Goal: Task Accomplishment & Management: Manage account settings

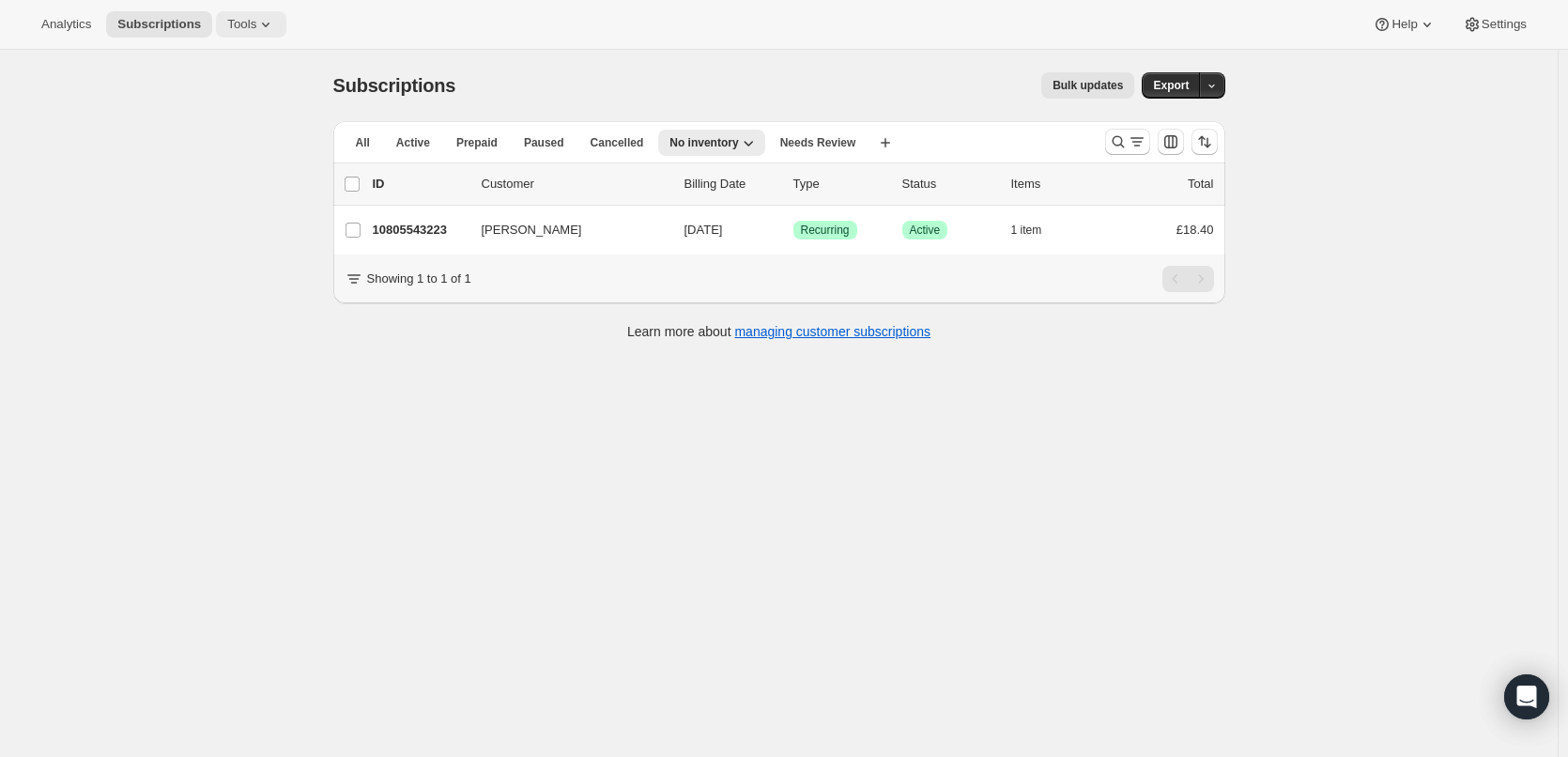
click at [232, 23] on span "Tools" at bounding box center [242, 25] width 29 height 15
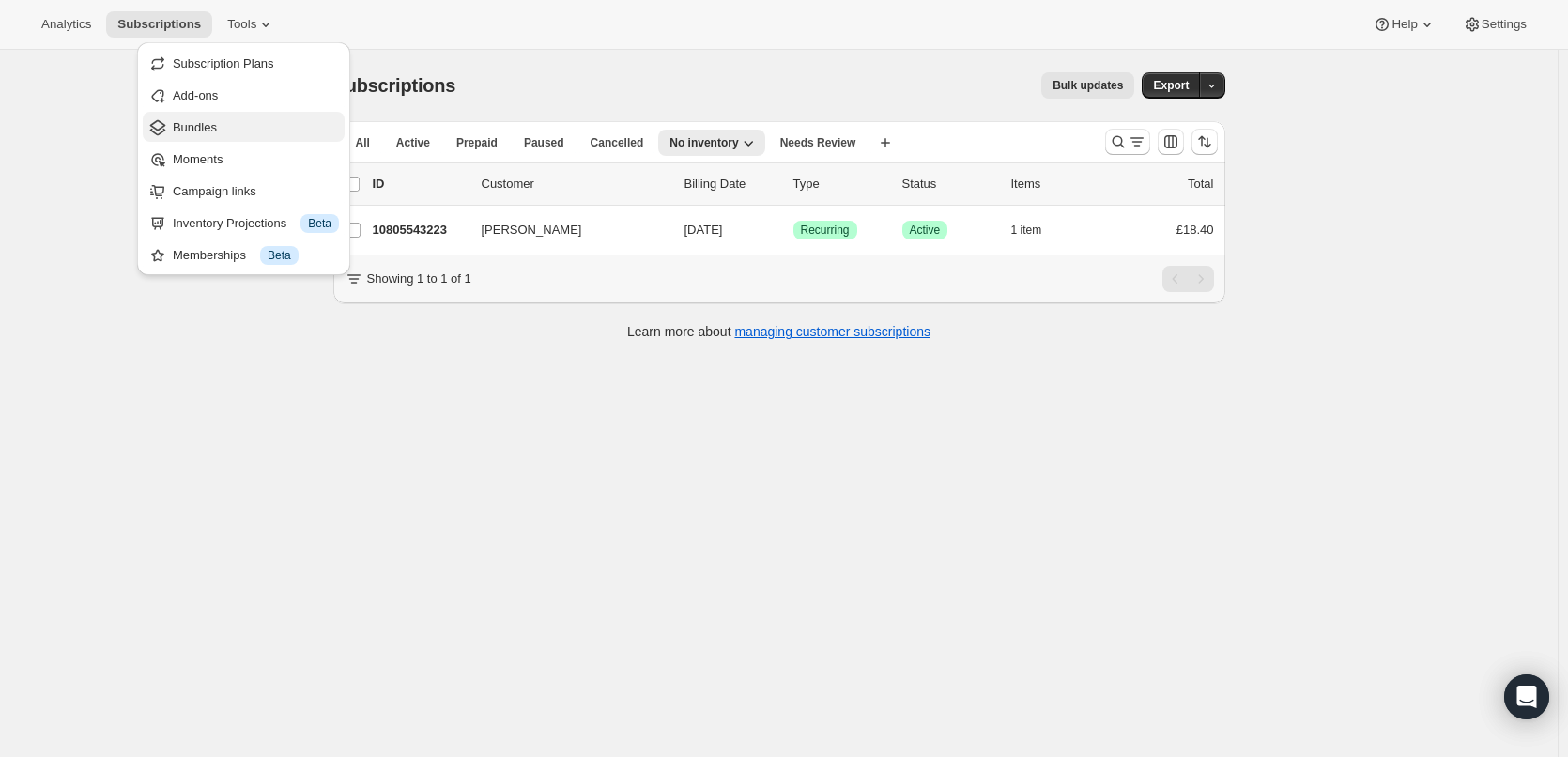
click at [185, 123] on span "Bundles" at bounding box center [195, 127] width 44 height 14
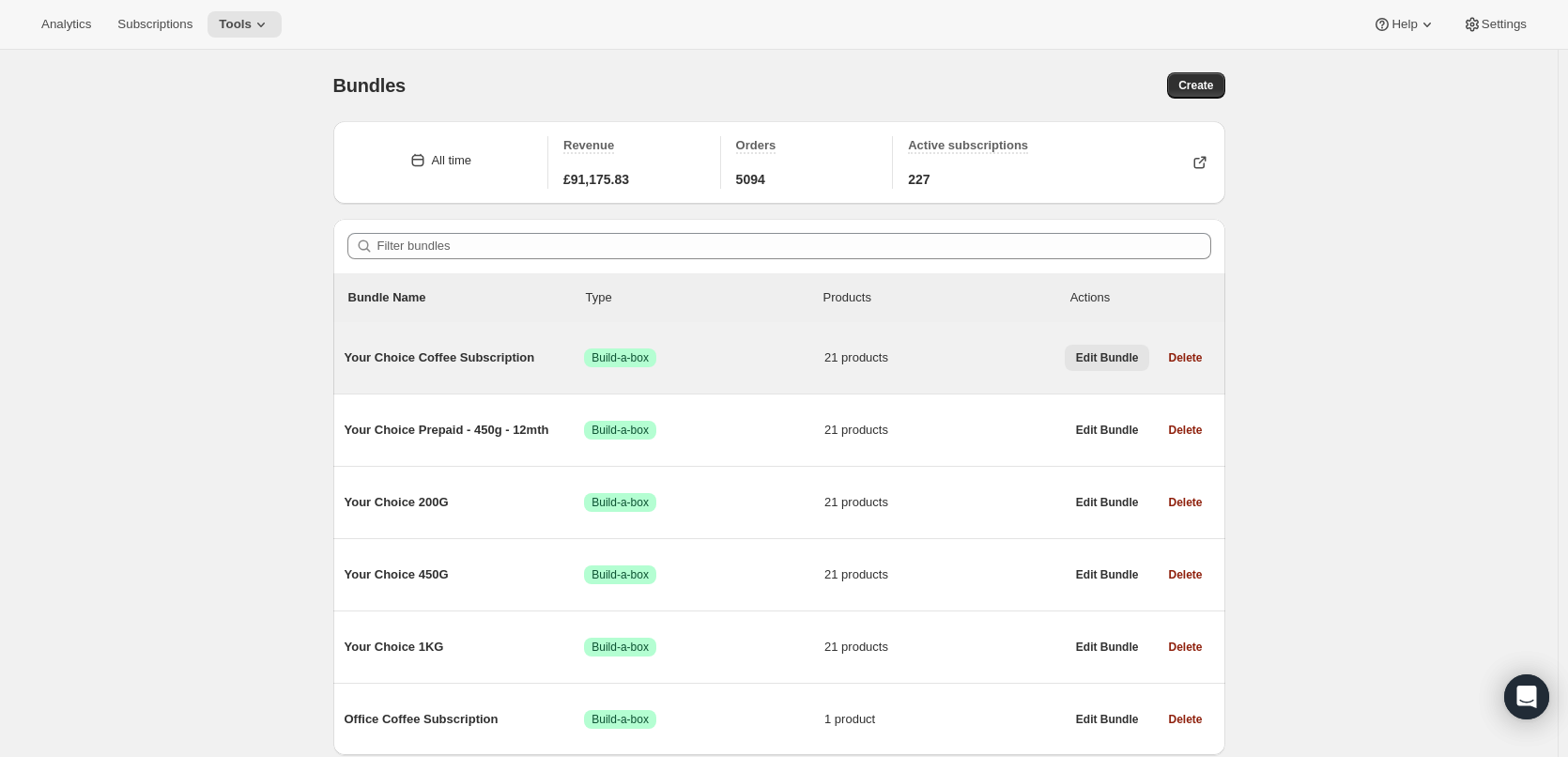
click at [1114, 365] on button "Edit Bundle" at bounding box center [1107, 358] width 86 height 26
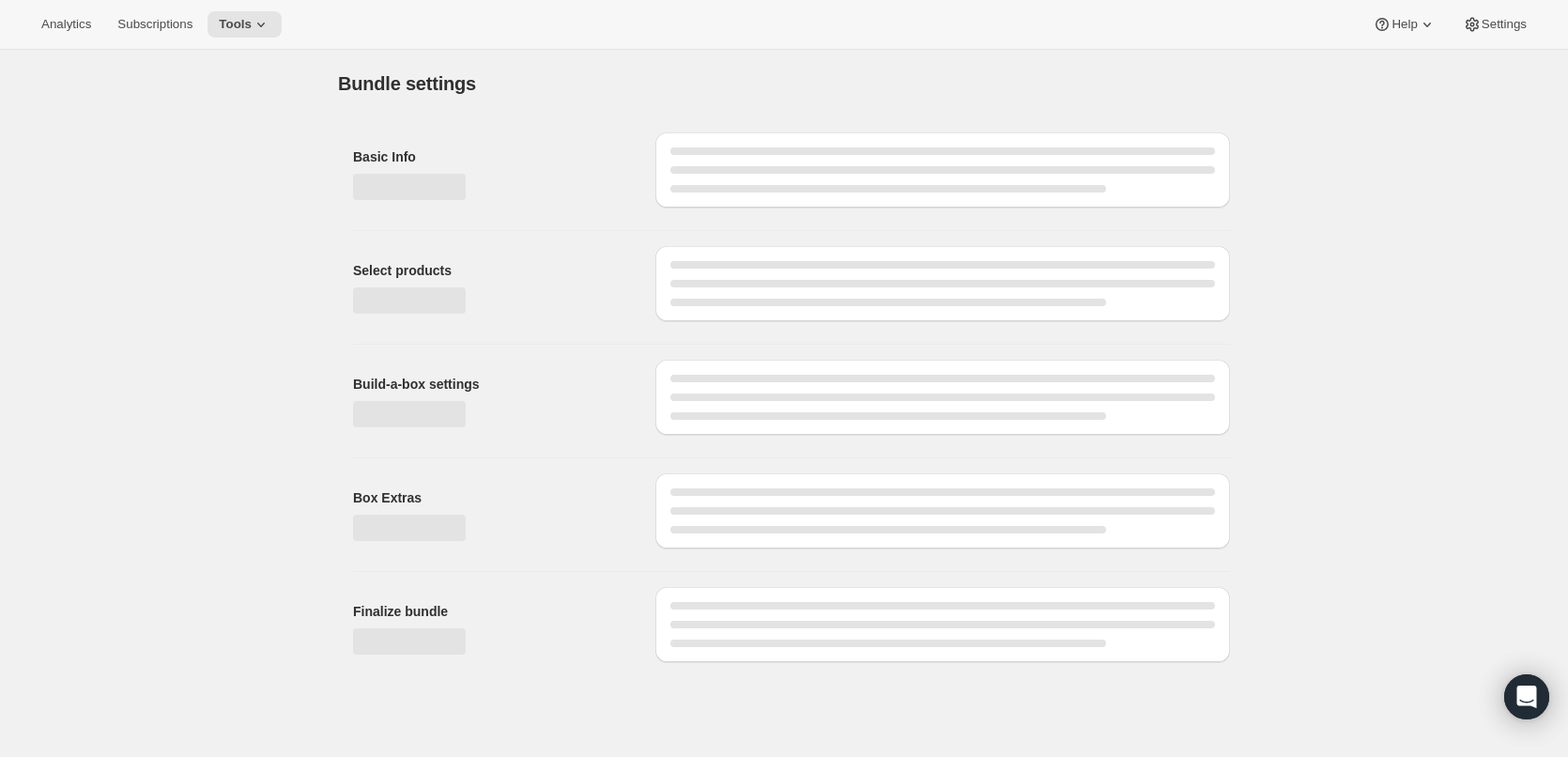
type input "Your Choice Coffee Subscription"
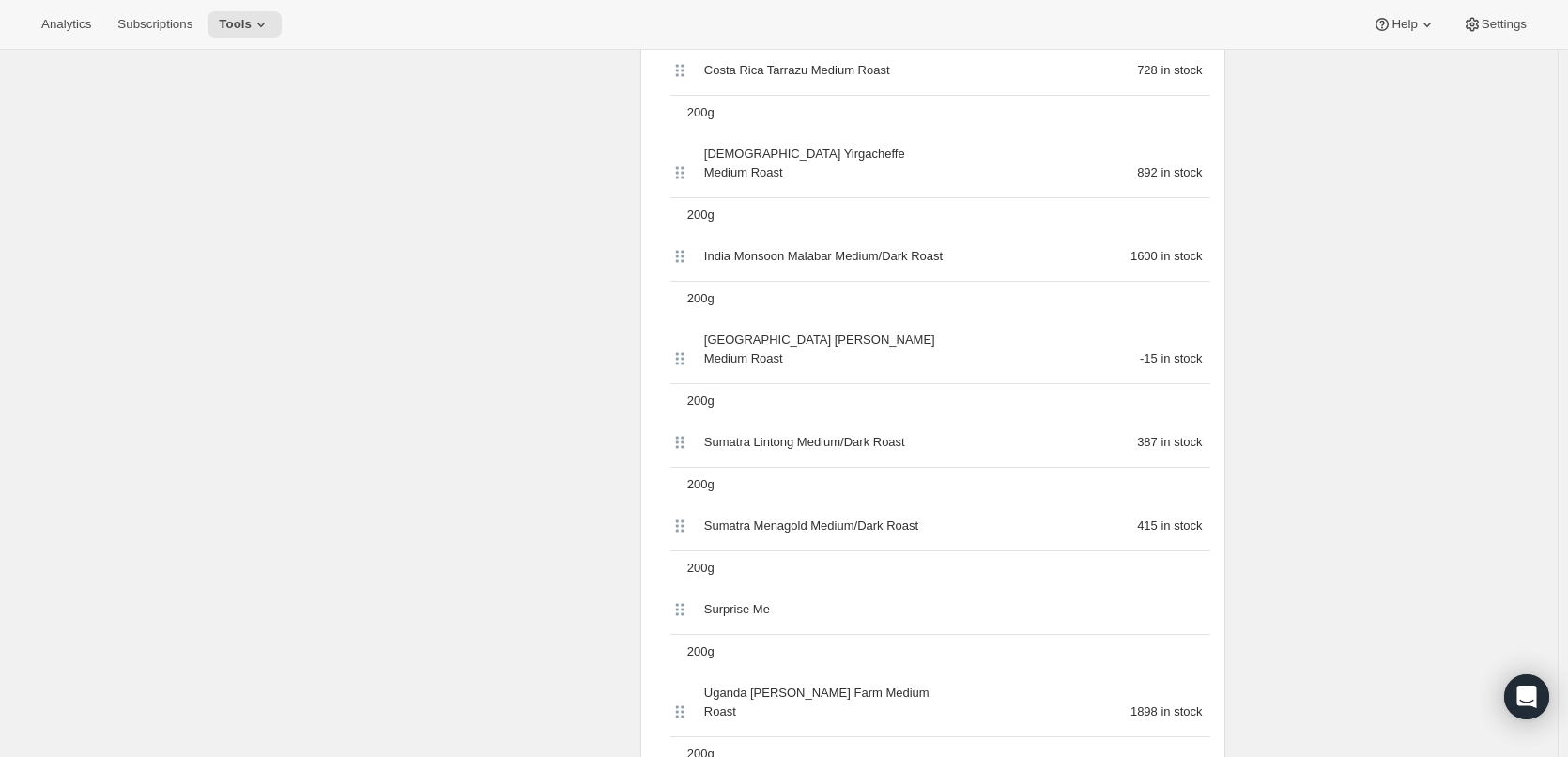
scroll to position [2067, 0]
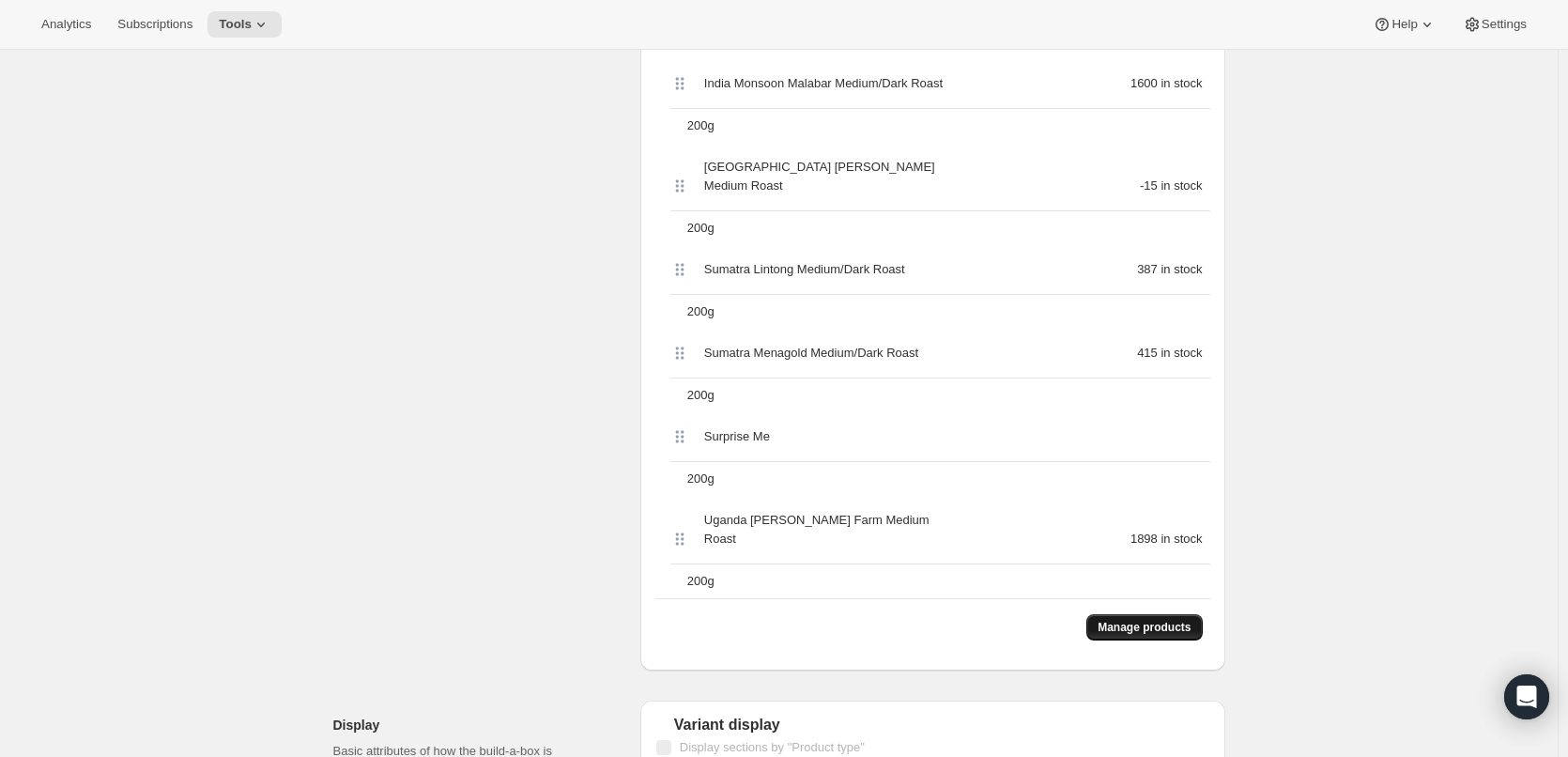
click at [1148, 620] on span "Manage products" at bounding box center [1144, 628] width 93 height 15
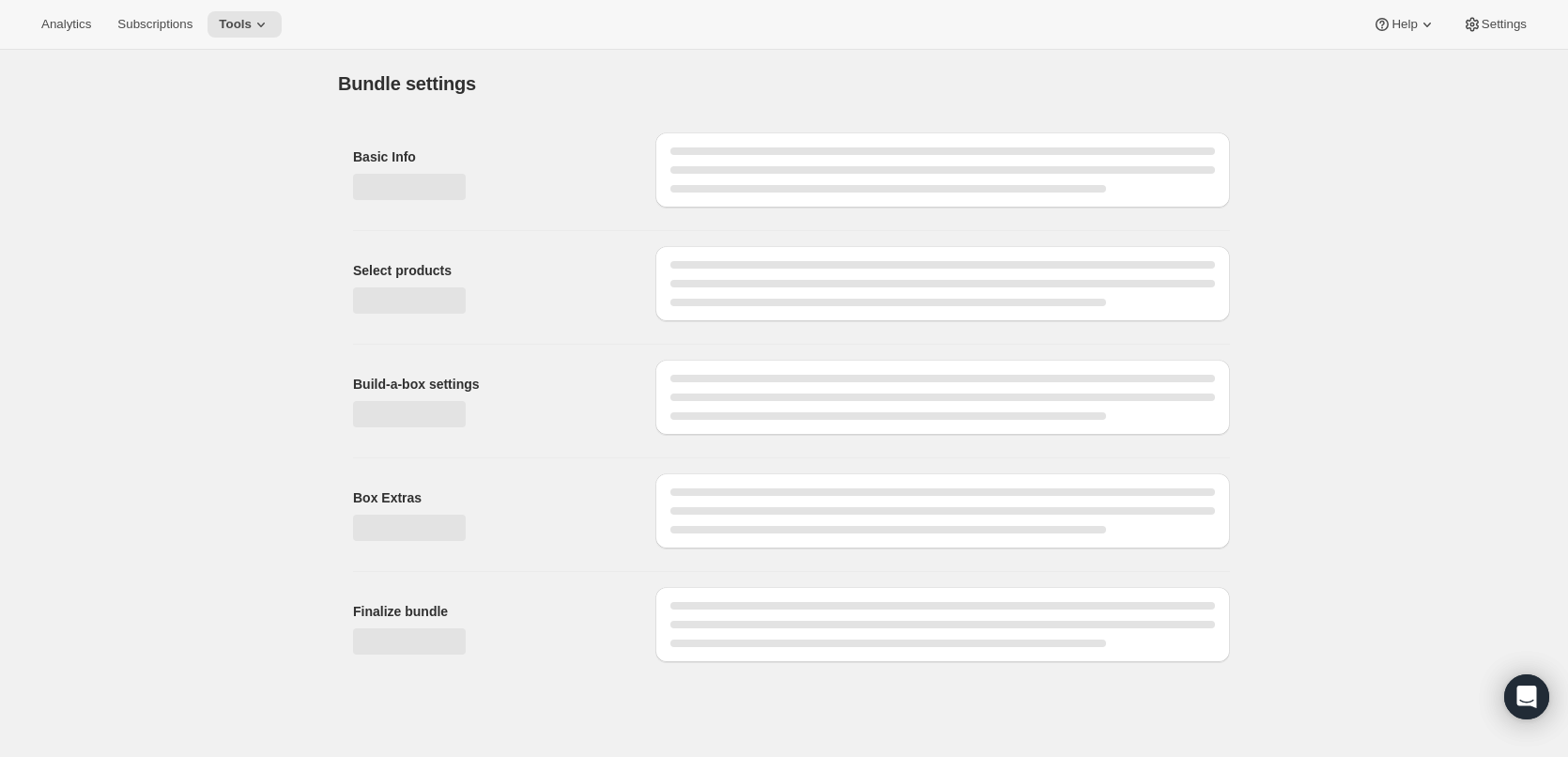
scroll to position [0, 0]
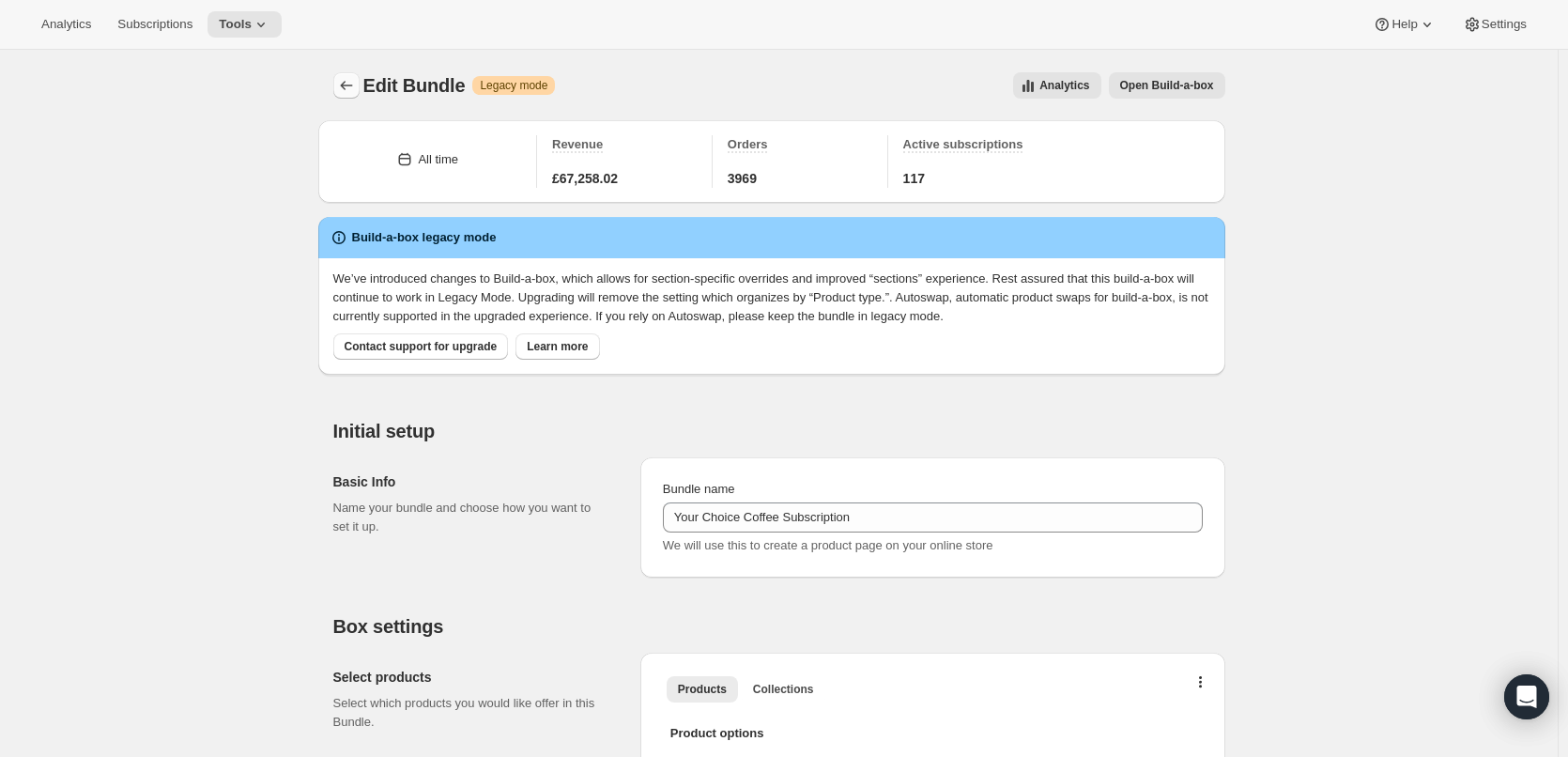
click at [345, 85] on icon "Bundles" at bounding box center [346, 85] width 18 height 18
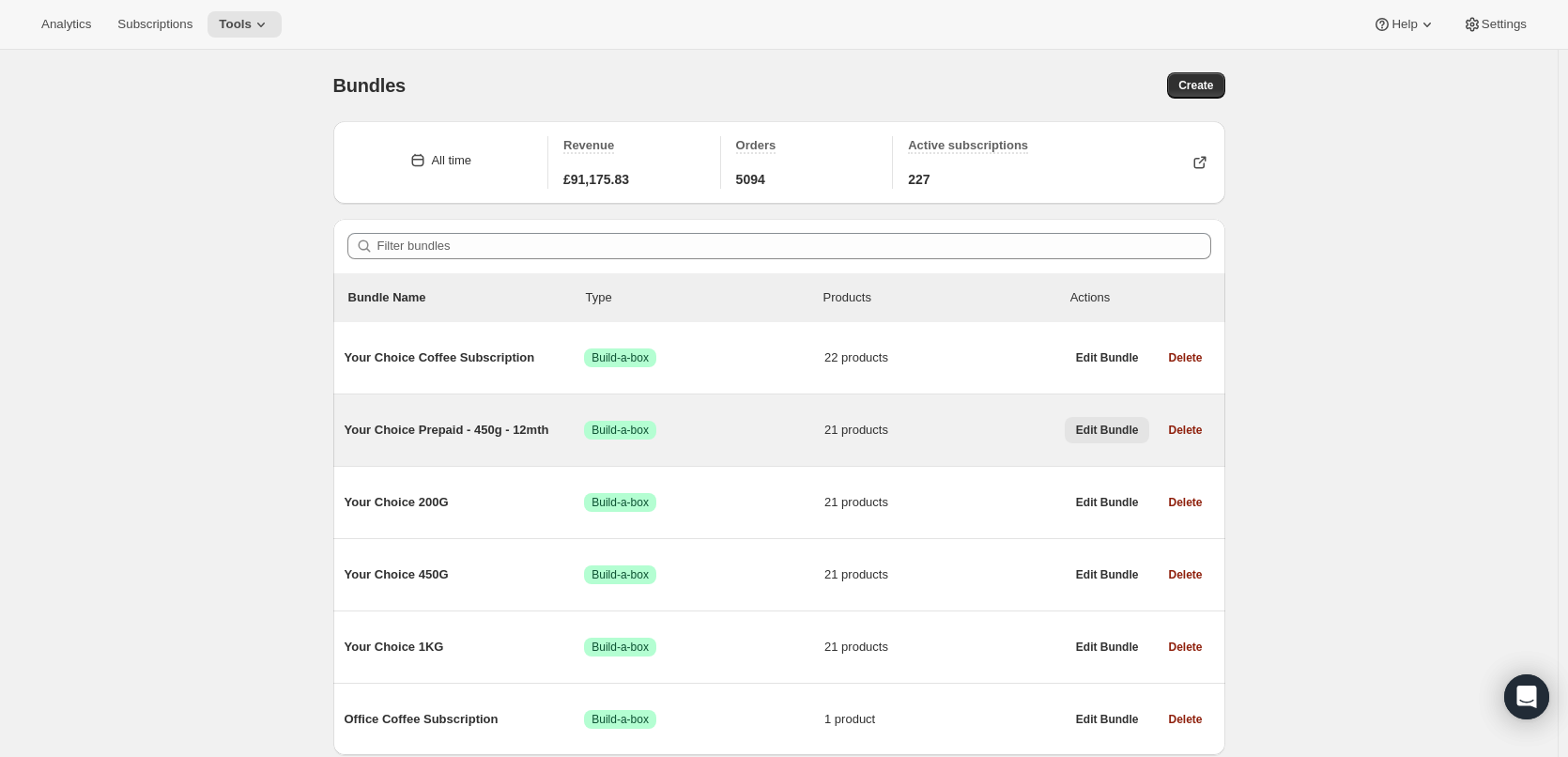
click at [1107, 430] on span "Edit Bundle" at bounding box center [1106, 430] width 63 height 15
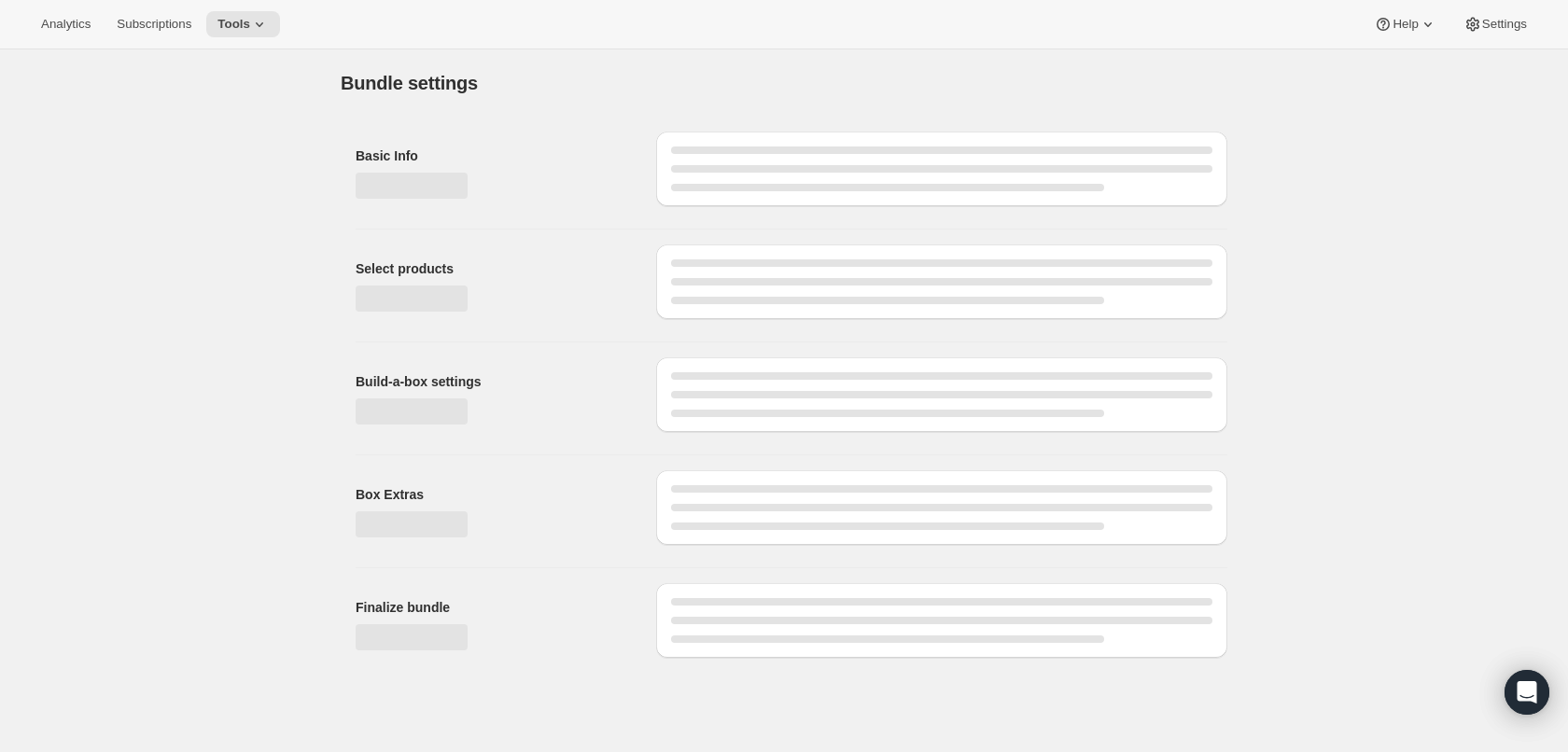
type input "Your Choice Prepaid - 450g - 12mth"
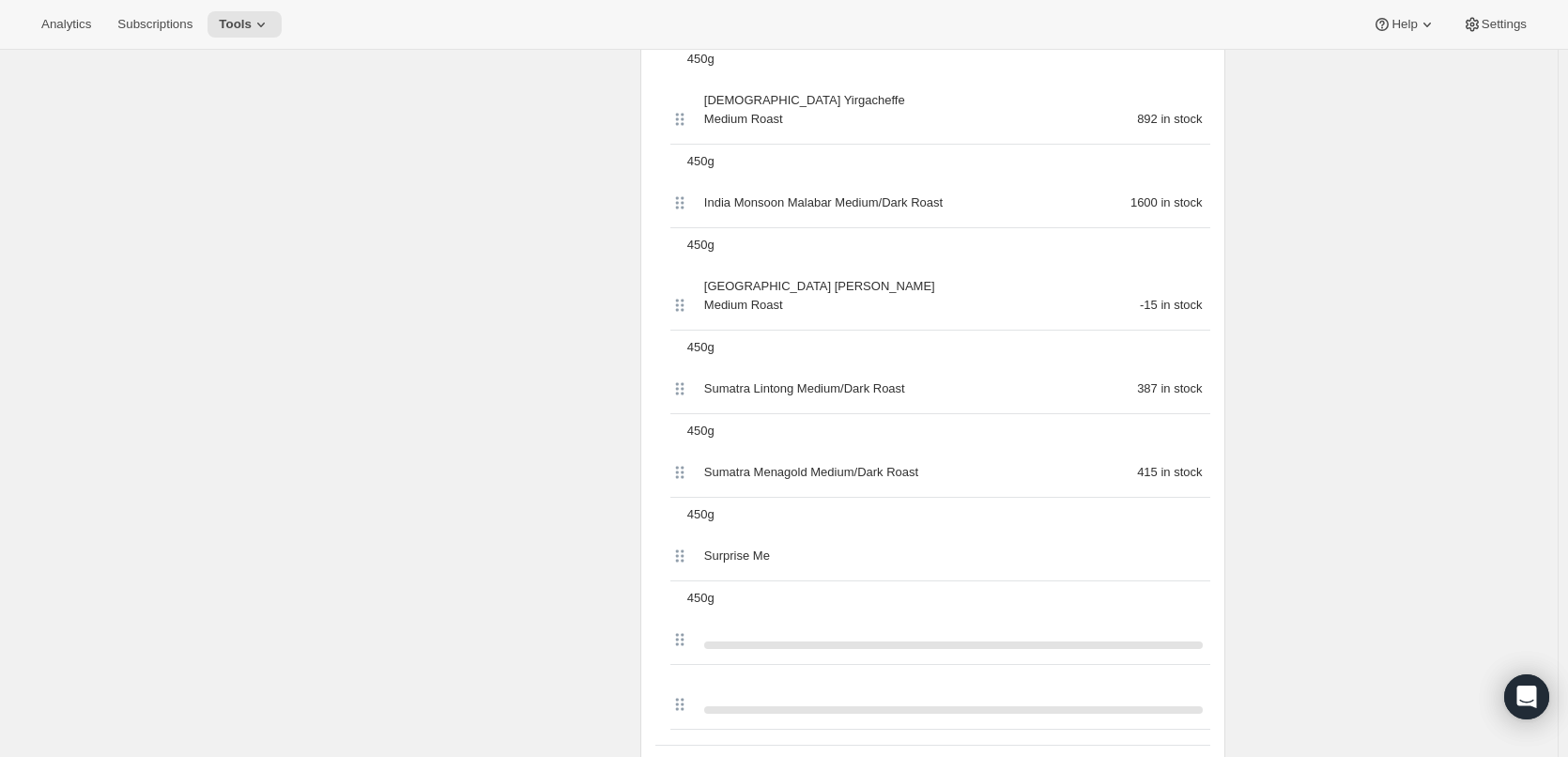
scroll to position [2067, 0]
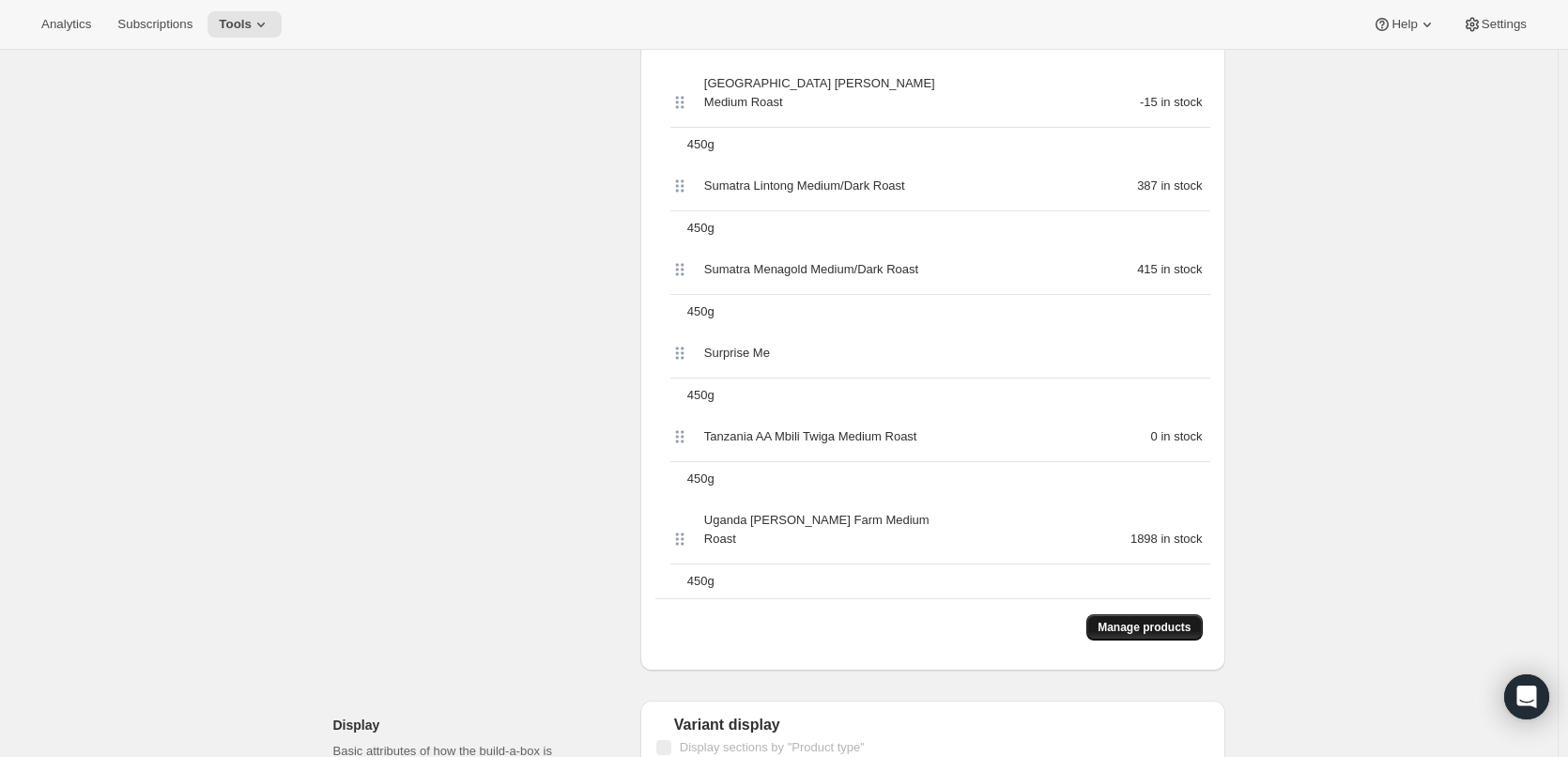
click at [1158, 620] on span "Manage products" at bounding box center [1144, 628] width 93 height 15
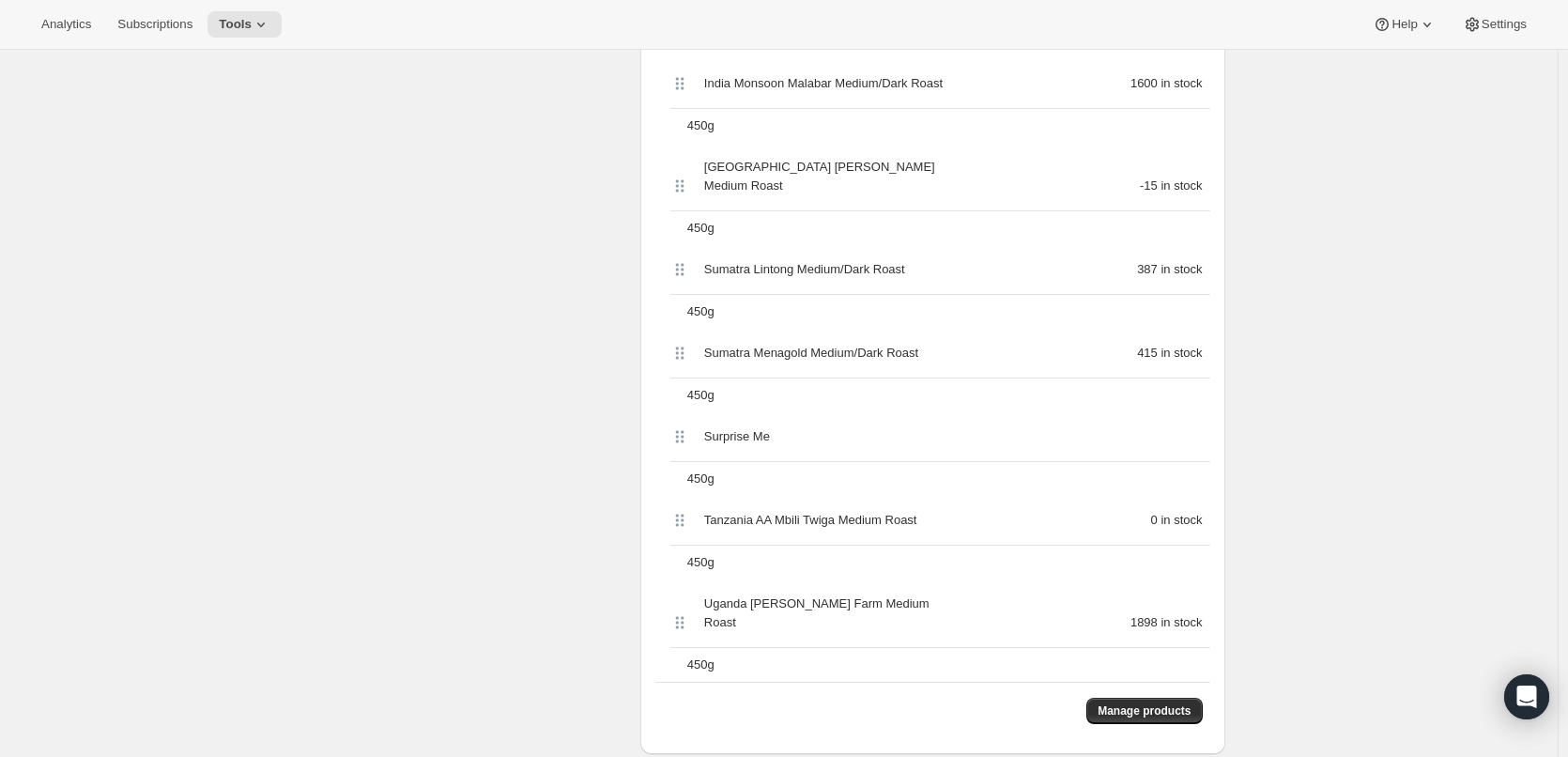
scroll to position [0, 0]
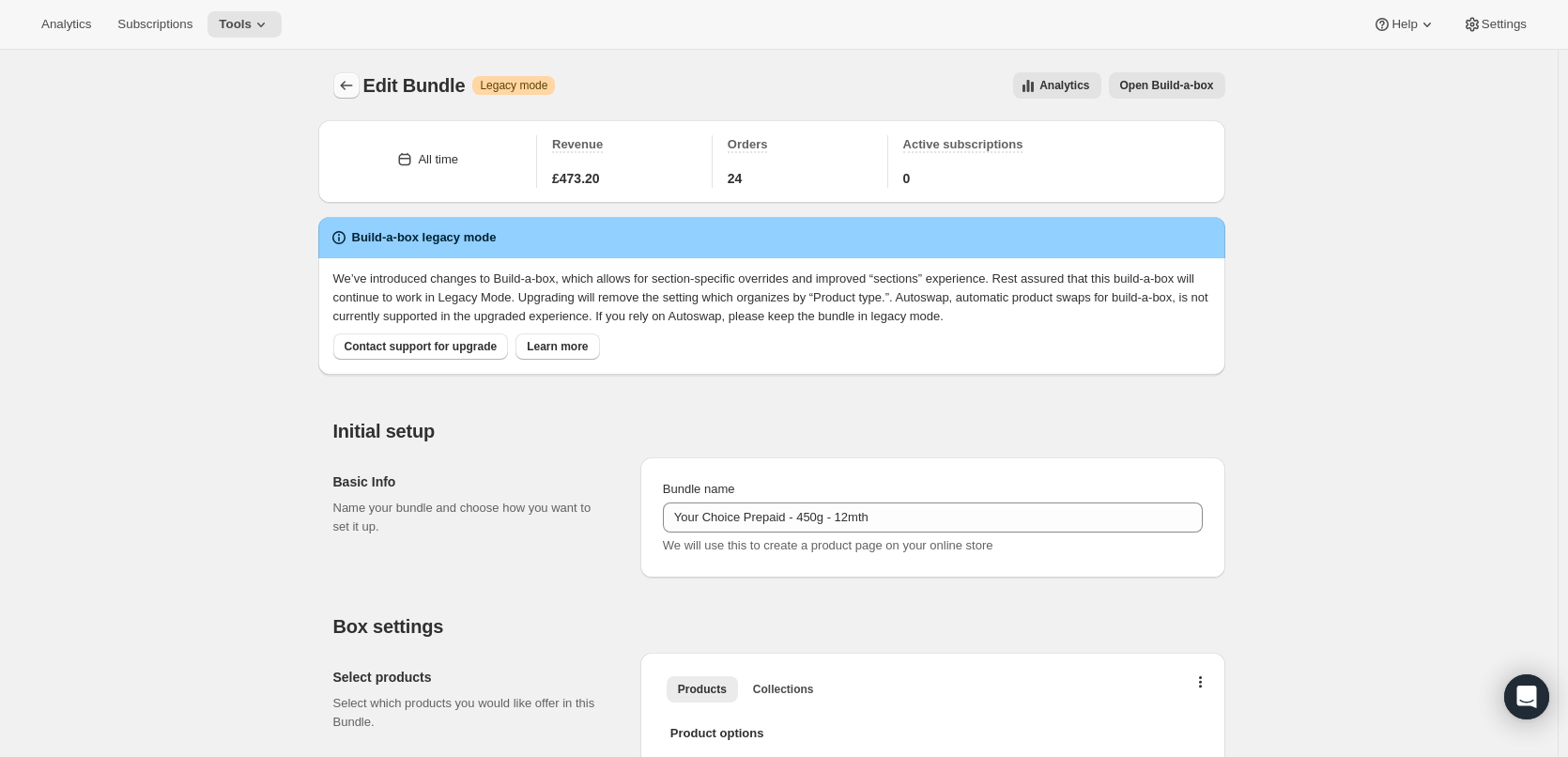
click at [356, 88] on icon "Bundles" at bounding box center [346, 85] width 18 height 18
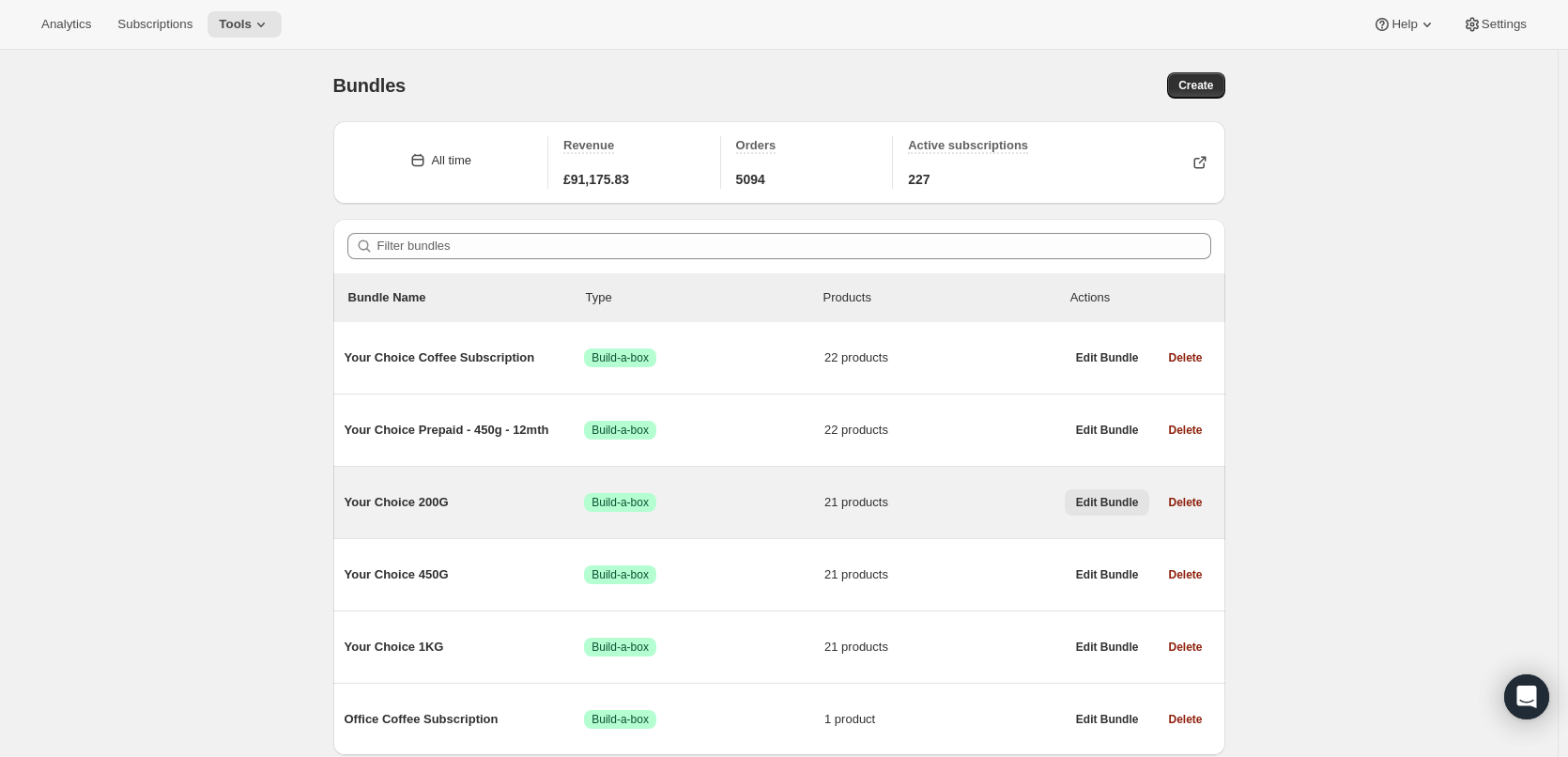
click at [1103, 495] on span "Edit Bundle" at bounding box center [1106, 502] width 63 height 15
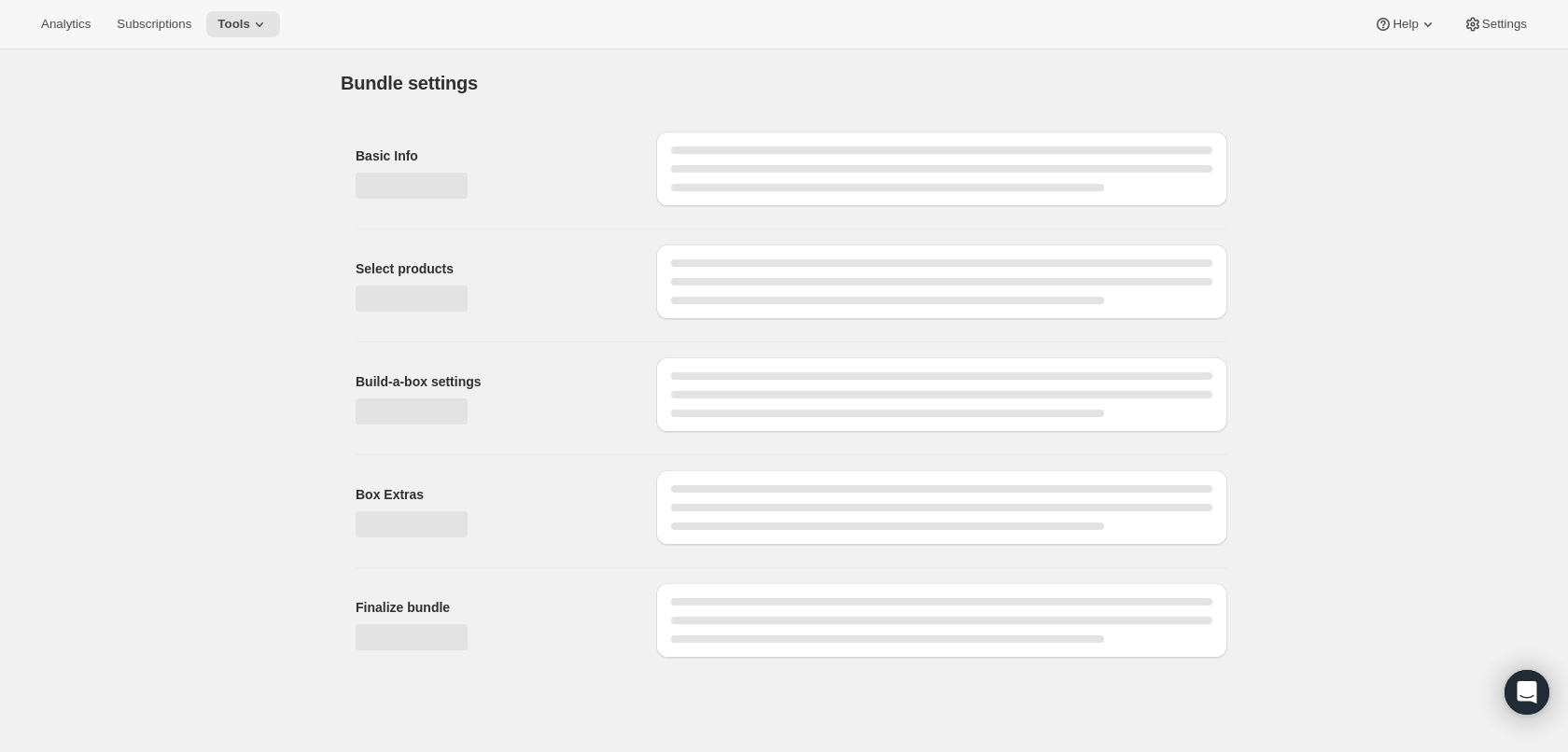
type input "Your Choice 200G"
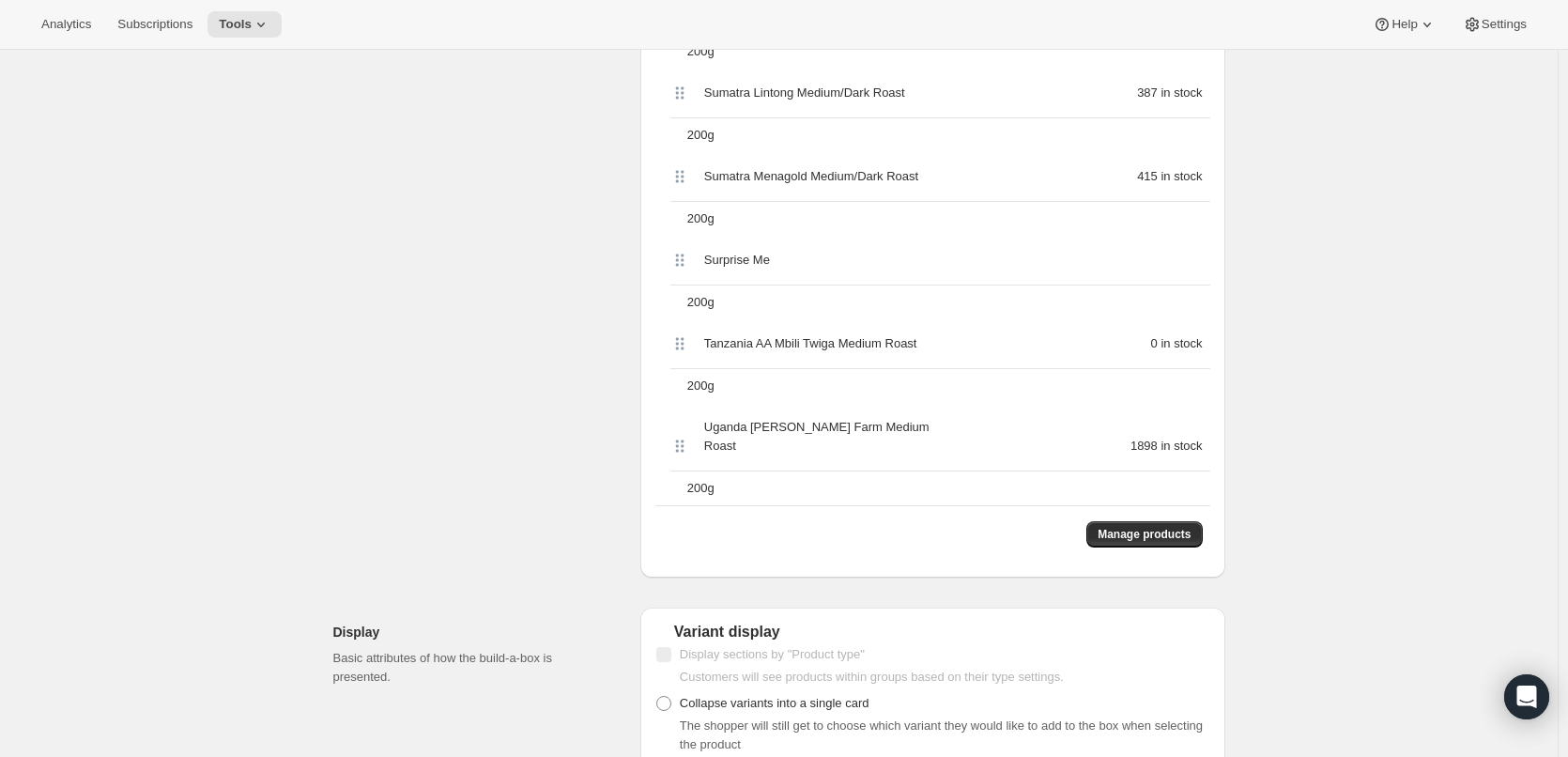
scroll to position [2161, 0]
click at [1169, 527] on span "Manage products" at bounding box center [1144, 534] width 93 height 15
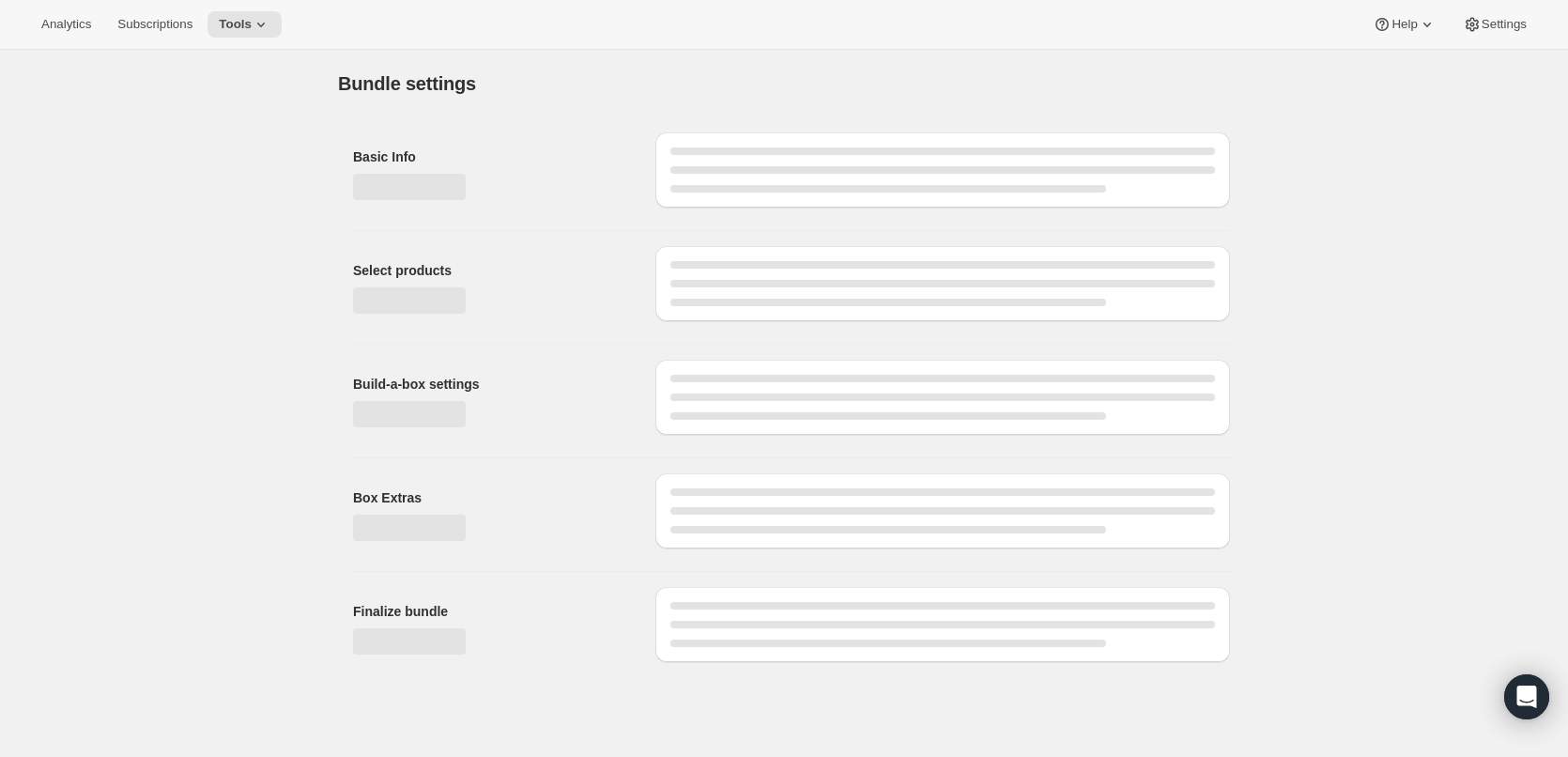
scroll to position [0, 0]
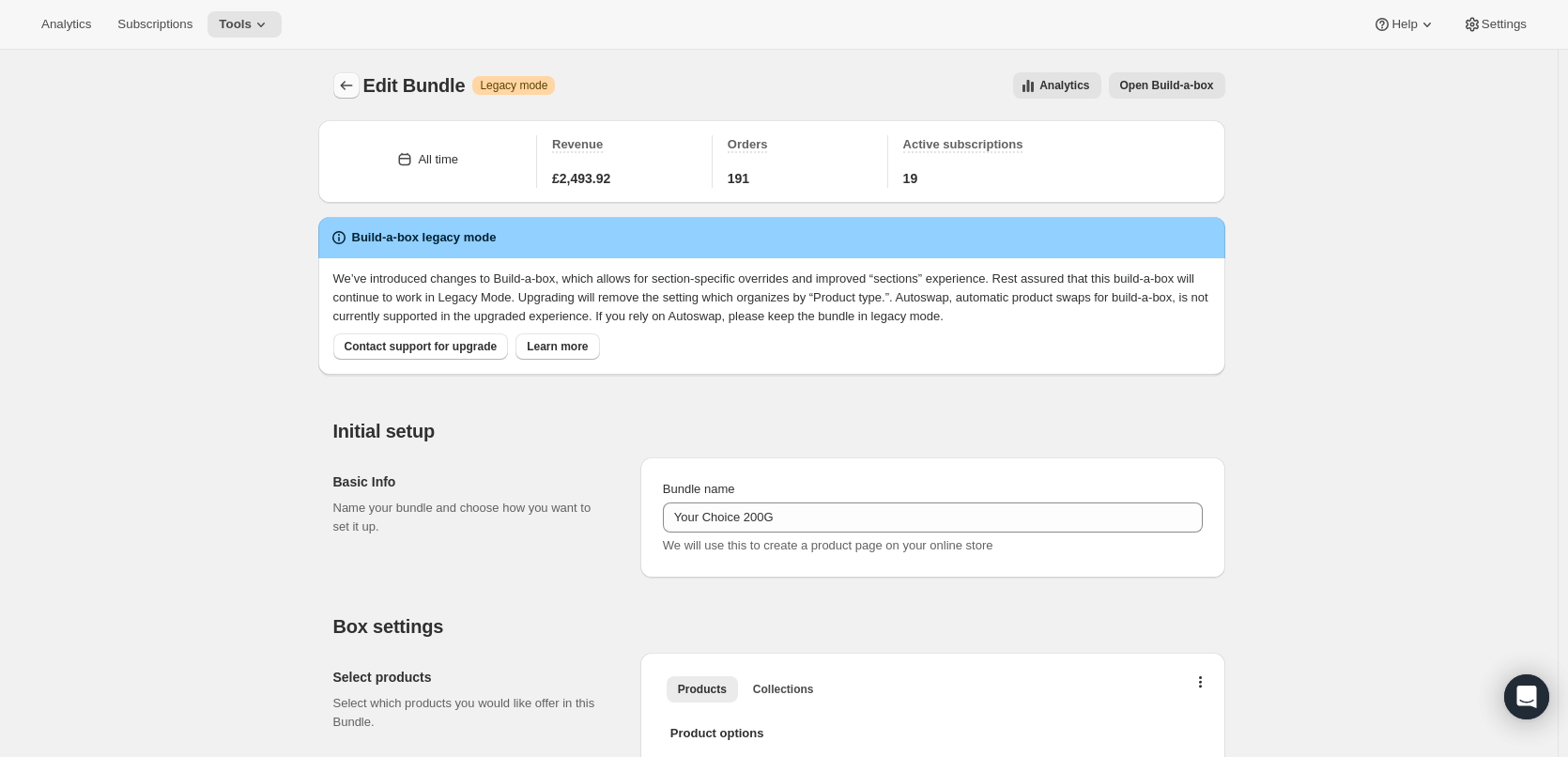
click at [340, 91] on button "Bundles" at bounding box center [346, 85] width 26 height 26
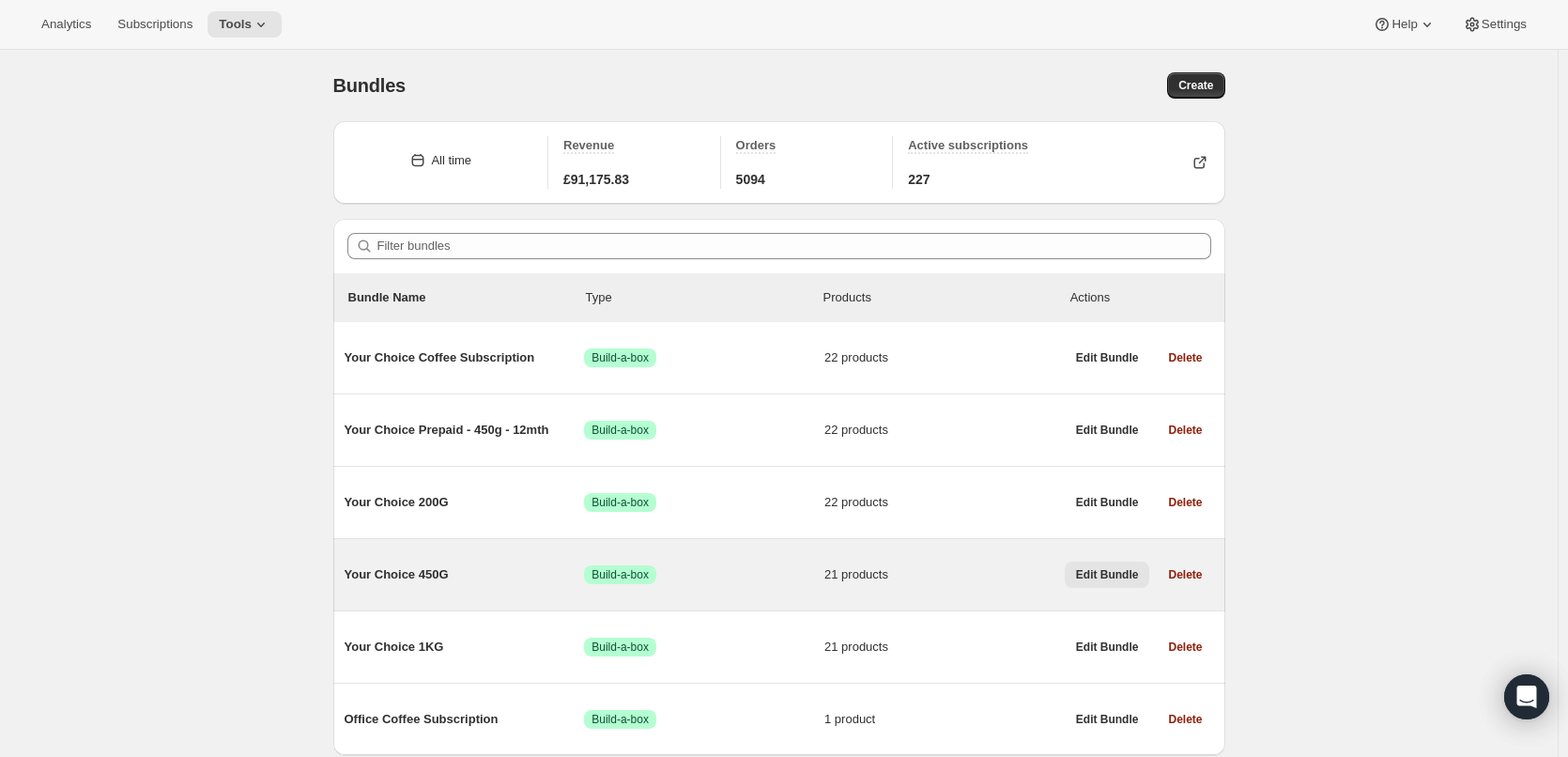
click at [1120, 567] on span "Edit Bundle" at bounding box center [1106, 575] width 63 height 15
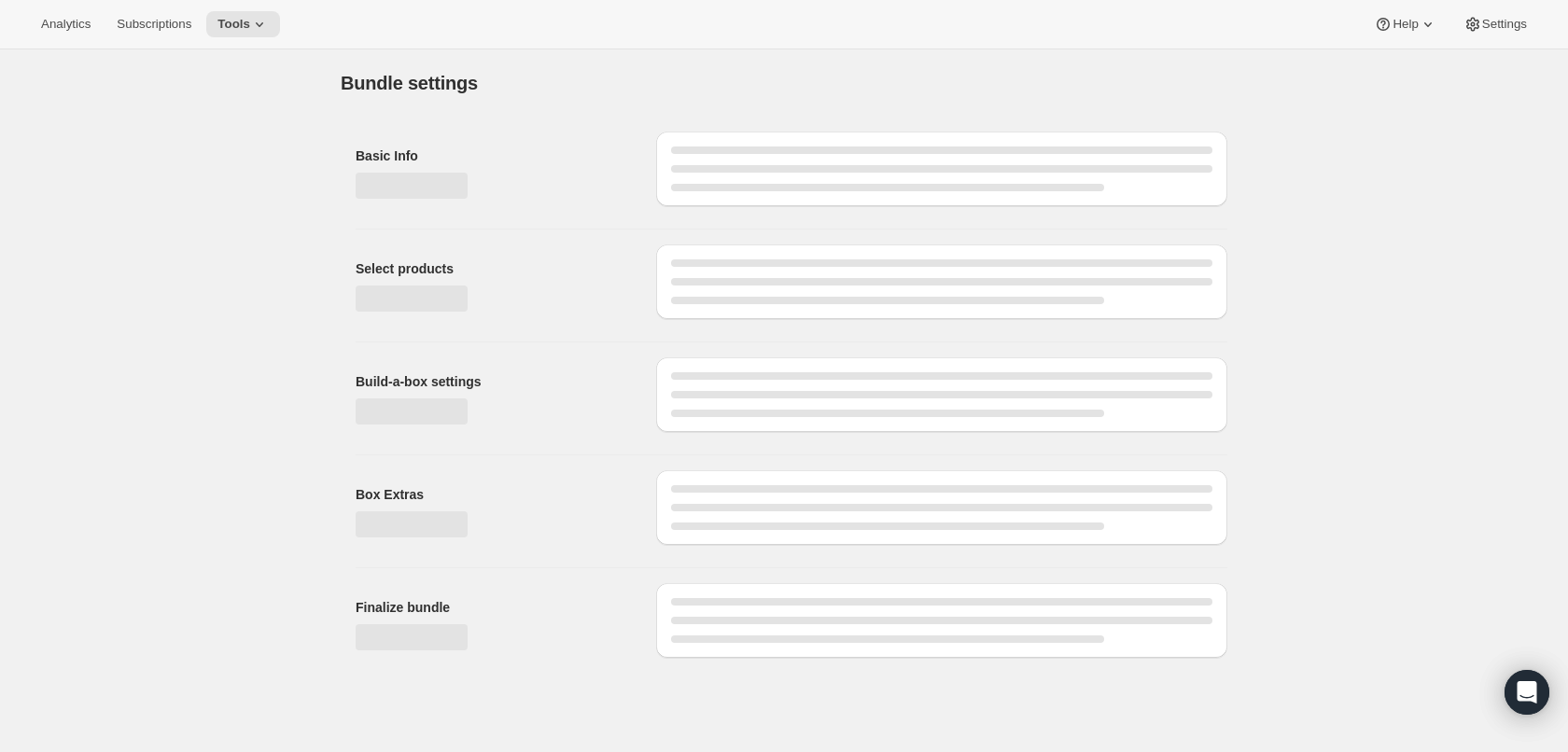
type input "Your Choice 450G"
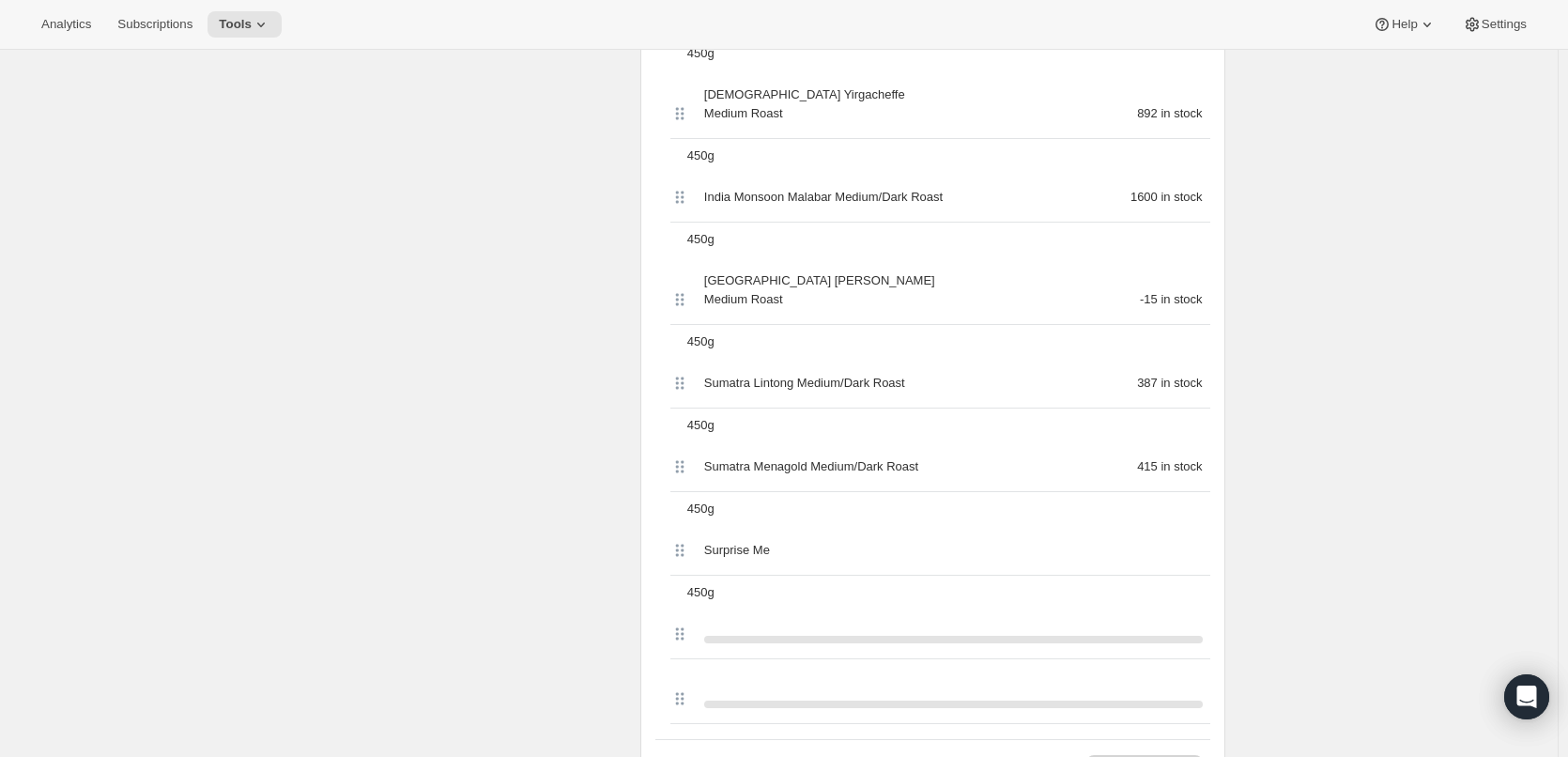
scroll to position [2067, 0]
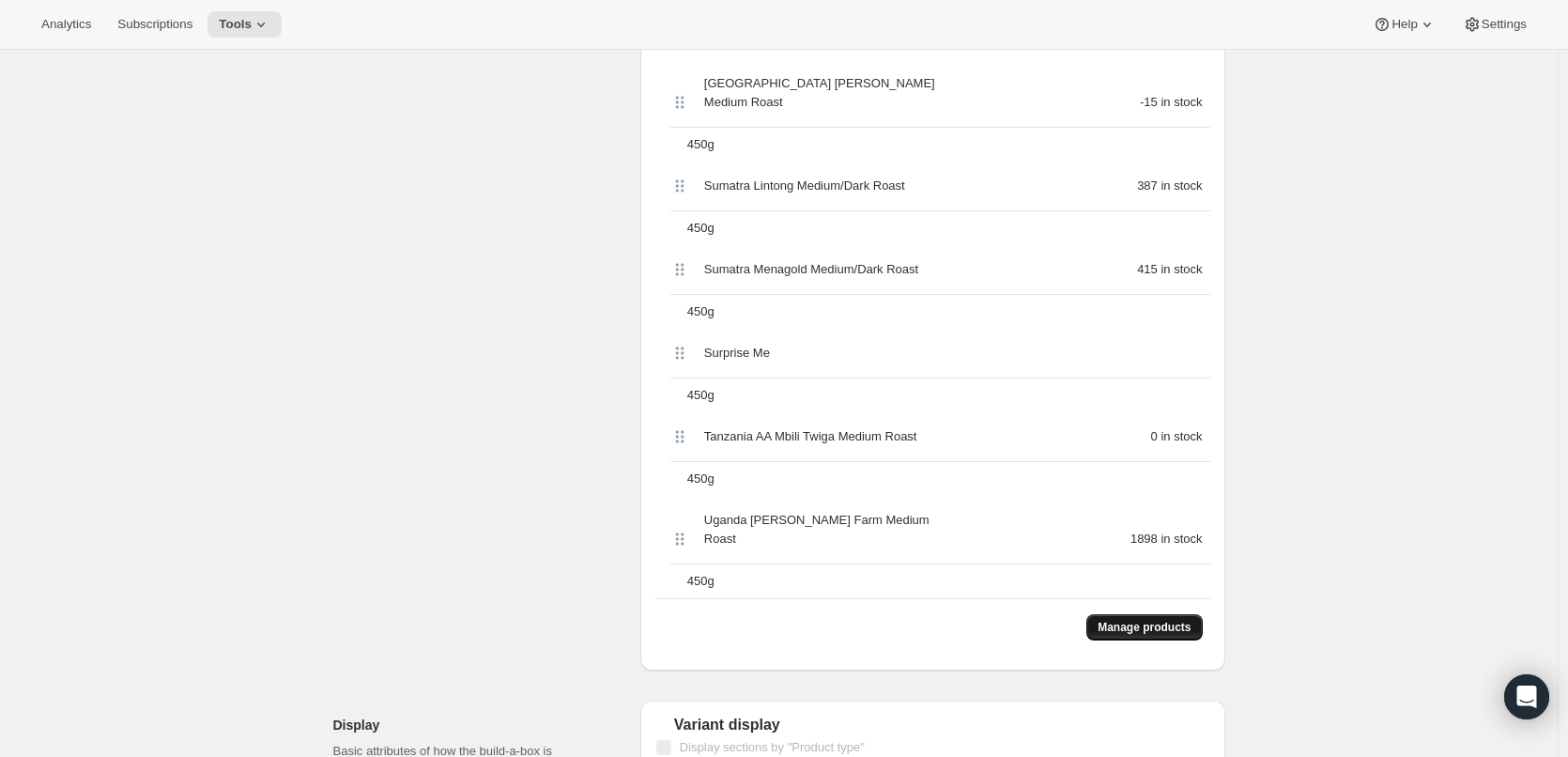
click at [1181, 620] on span "Manage products" at bounding box center [1144, 628] width 93 height 15
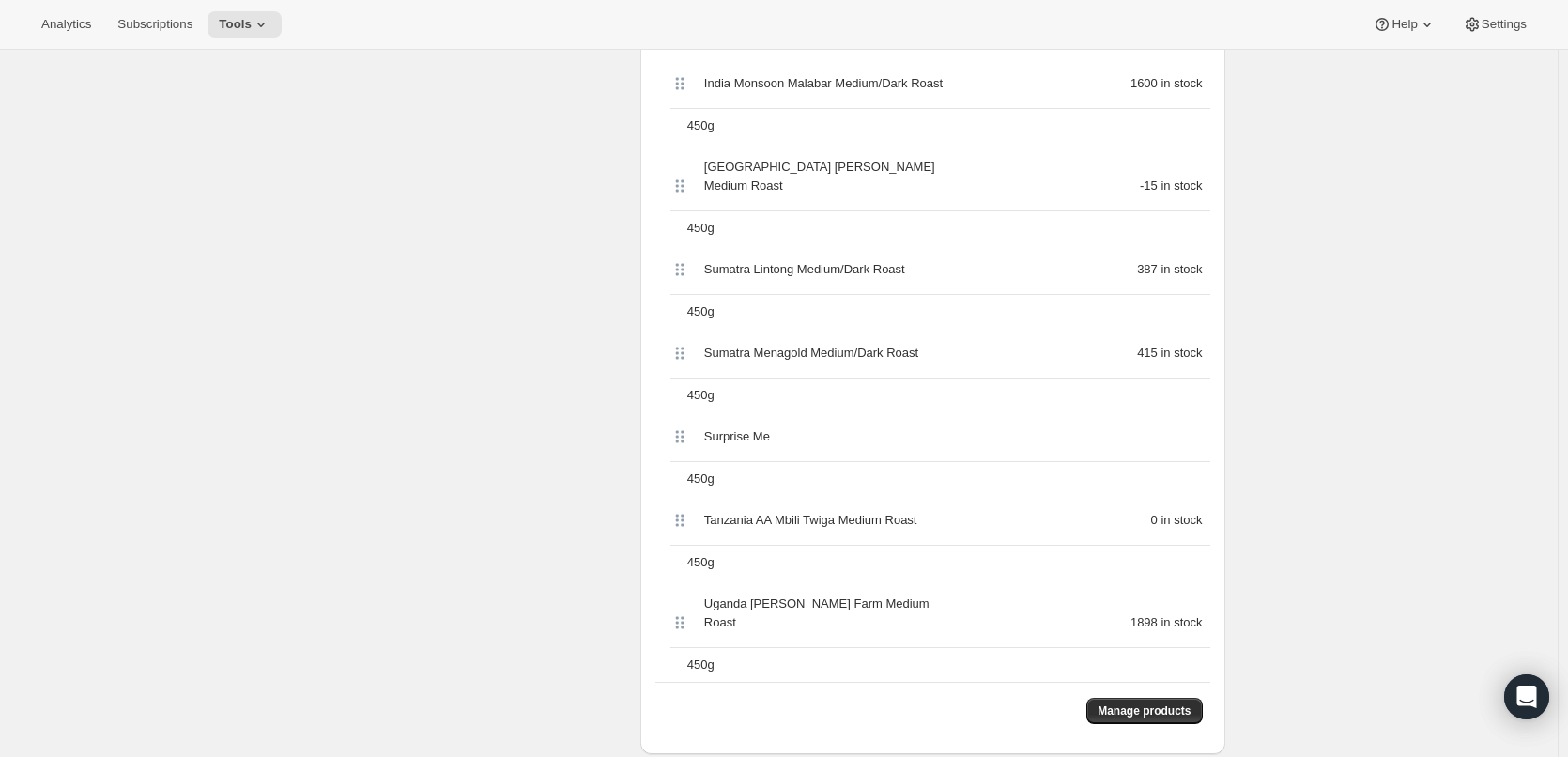
scroll to position [0, 0]
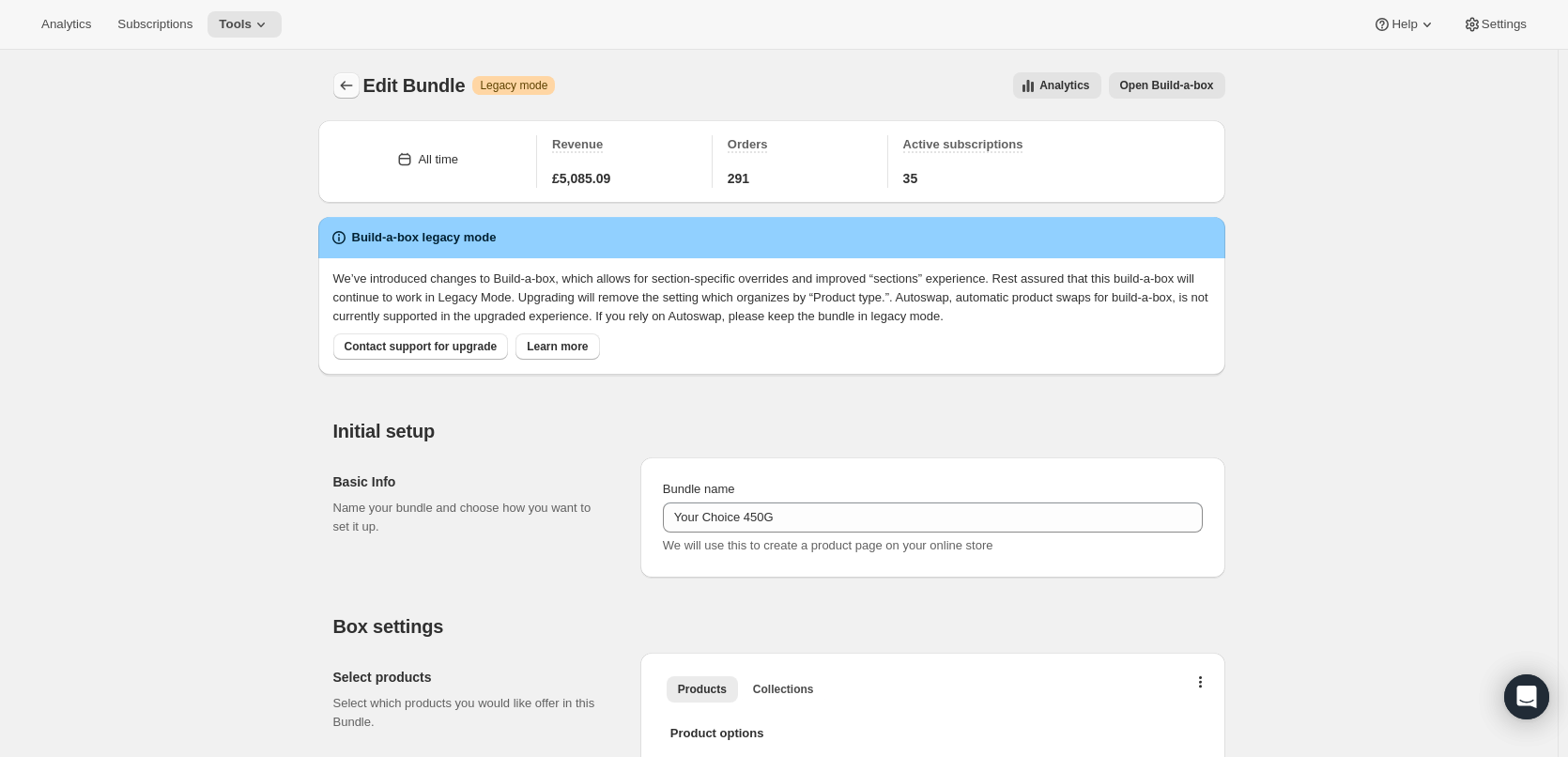
click at [338, 90] on button "Bundles" at bounding box center [346, 85] width 26 height 26
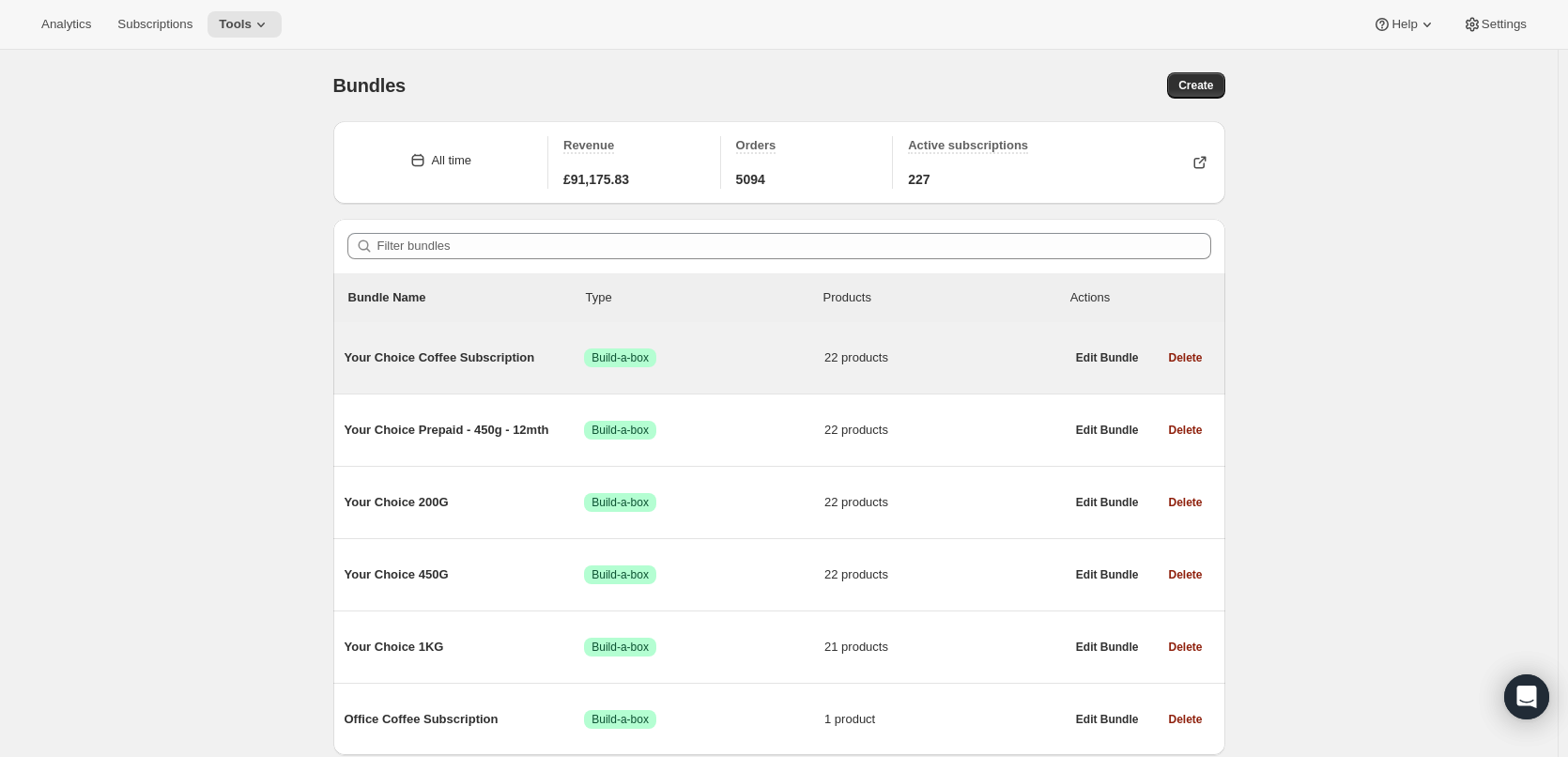
scroll to position [69, 0]
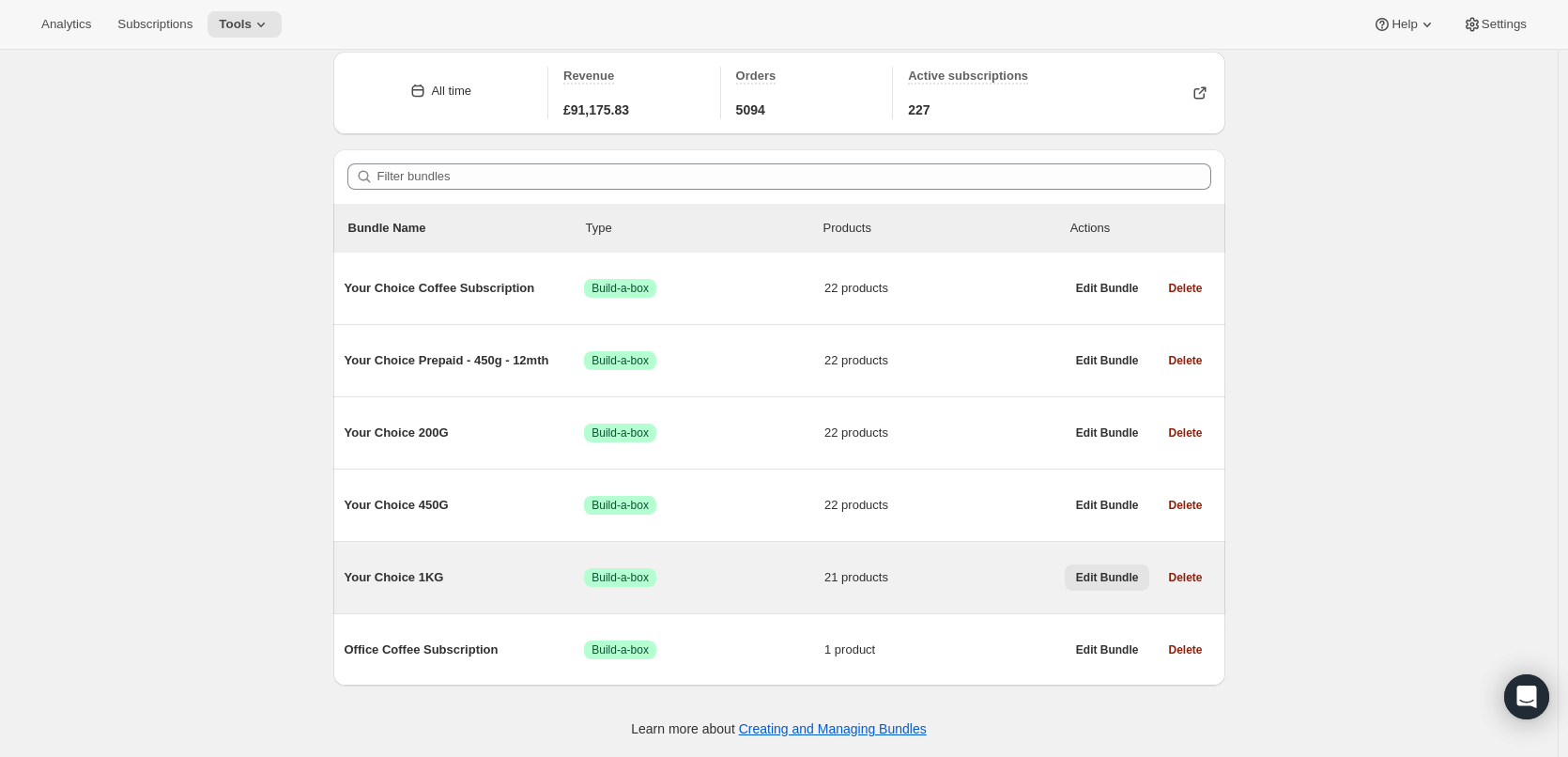
click at [1109, 567] on button "Edit Bundle" at bounding box center [1107, 577] width 86 height 26
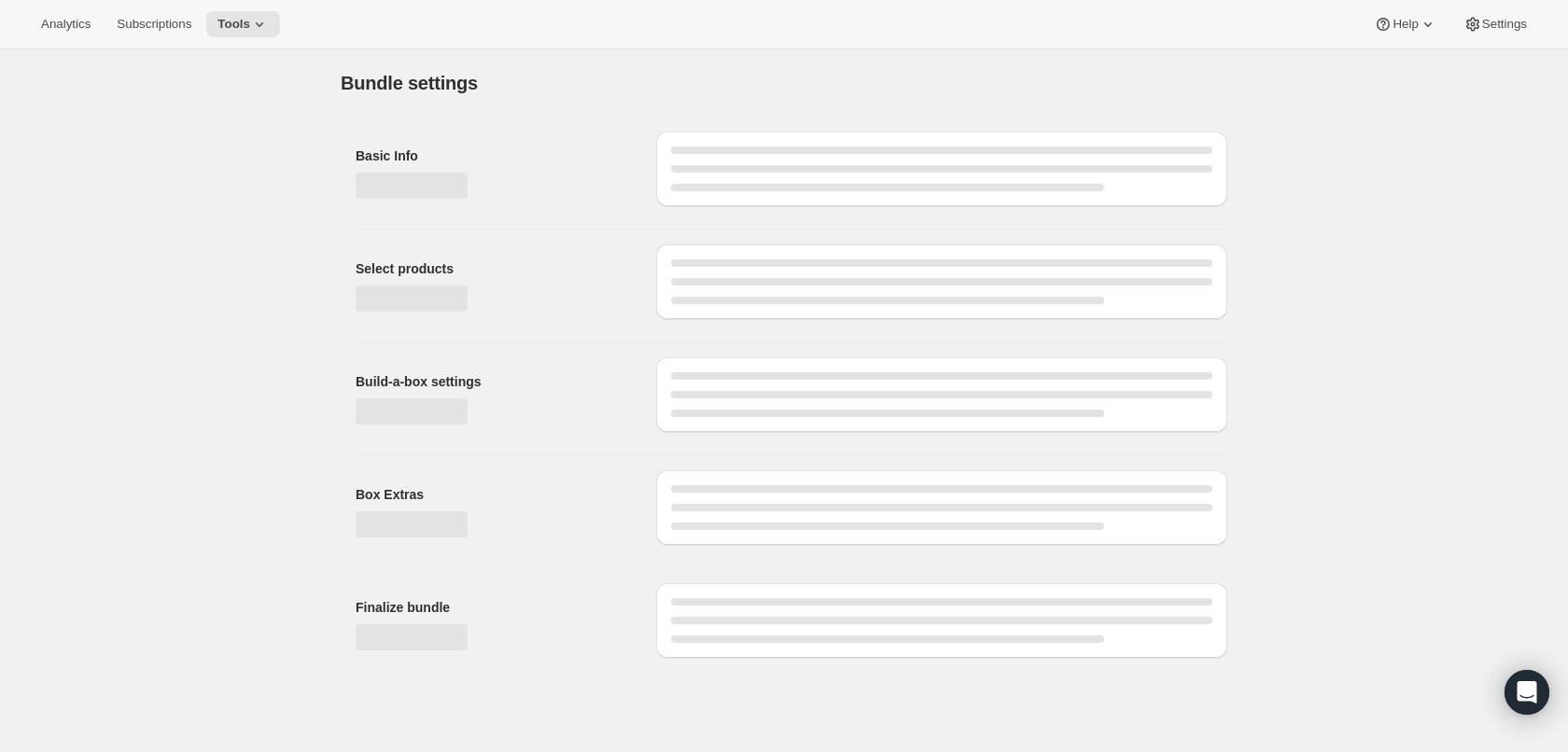
type input "Your Choice 1KG"
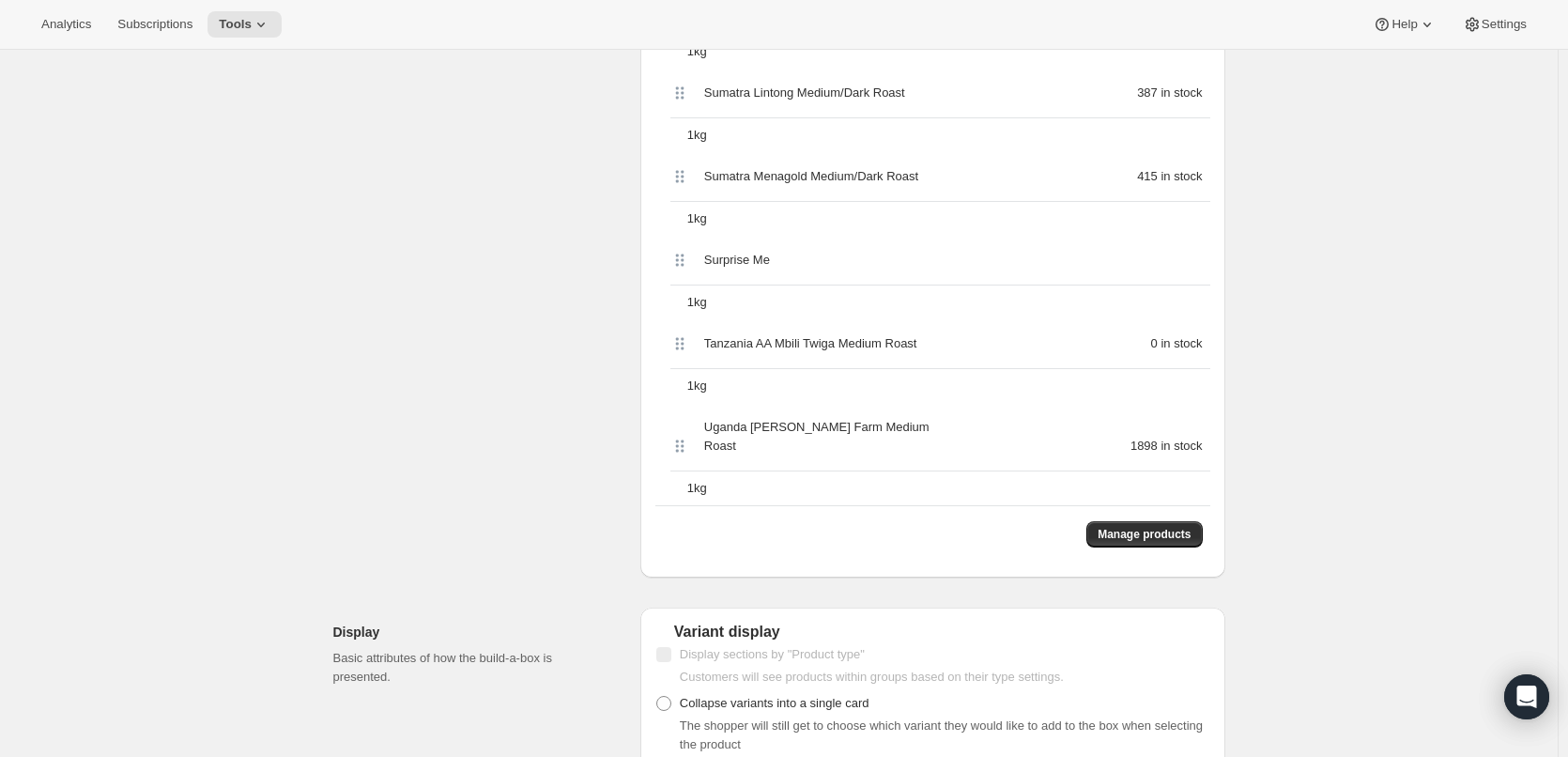
scroll to position [2161, 0]
click at [1159, 527] on span "Manage products" at bounding box center [1144, 534] width 93 height 15
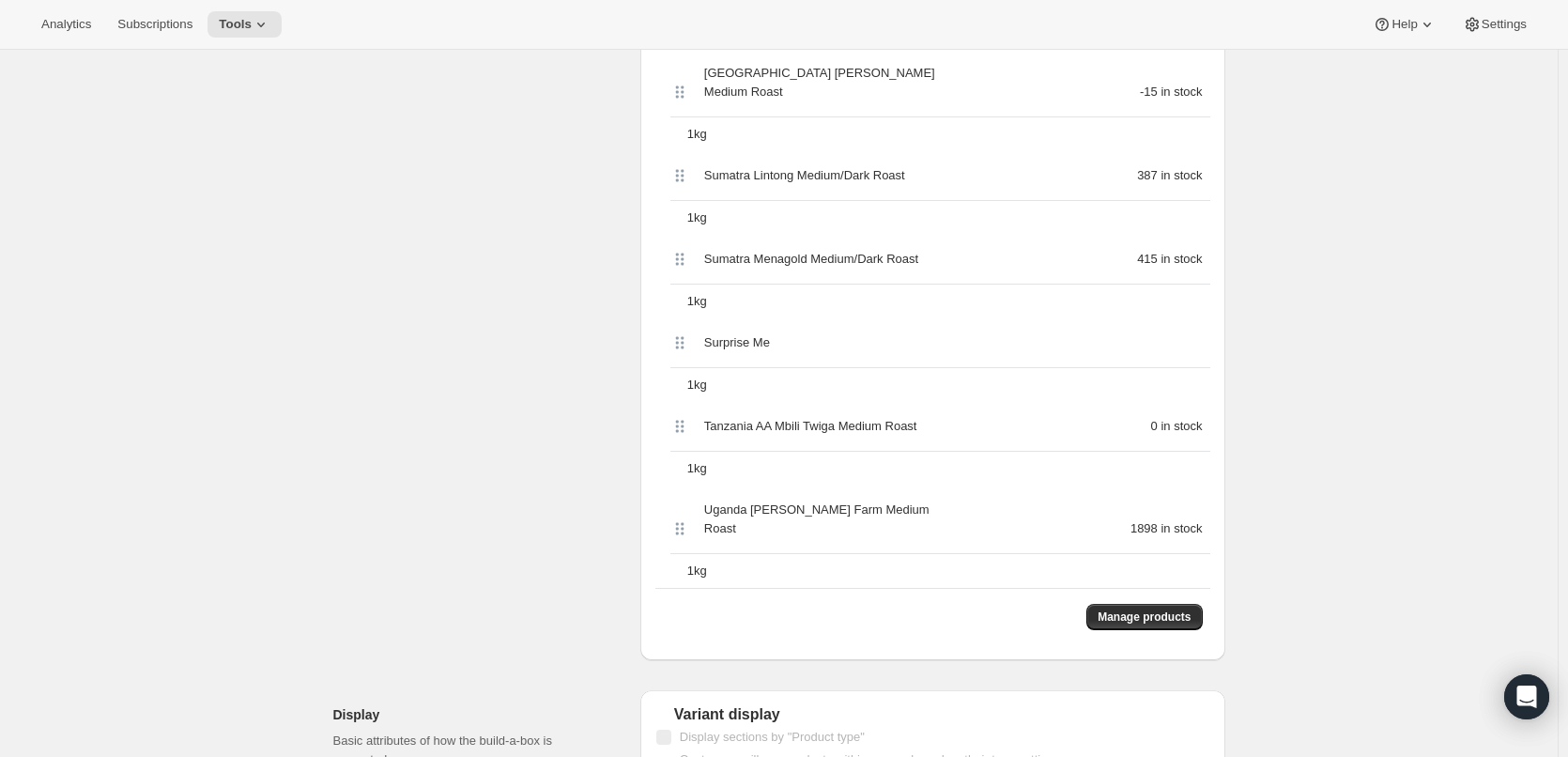
scroll to position [0, 0]
